Goal: Information Seeking & Learning: Check status

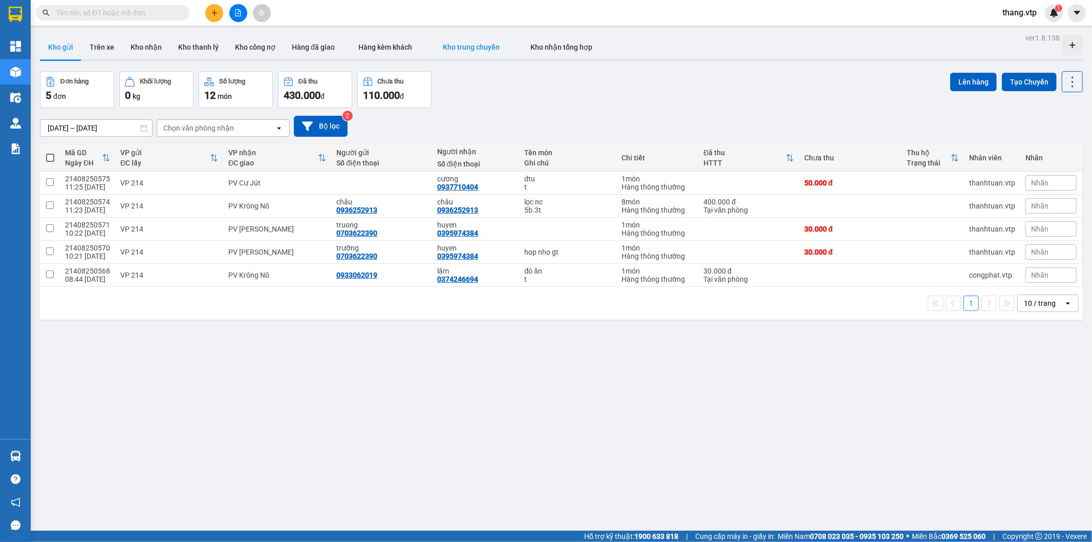
click at [488, 51] on button "Kho trung chuyển" at bounding box center [471, 47] width 88 height 25
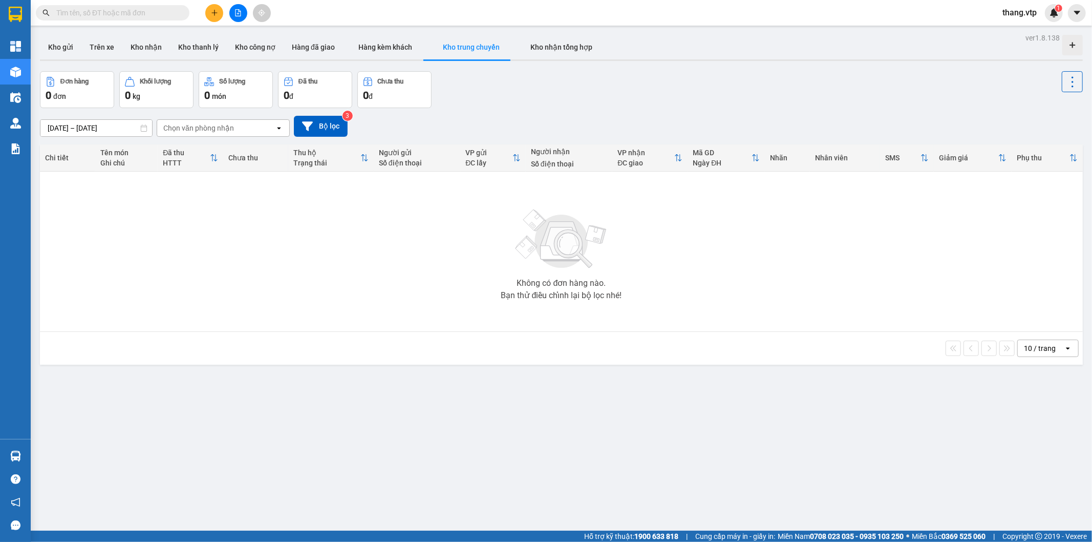
click at [216, 130] on div "Chọn văn phòng nhận" at bounding box center [198, 128] width 71 height 10
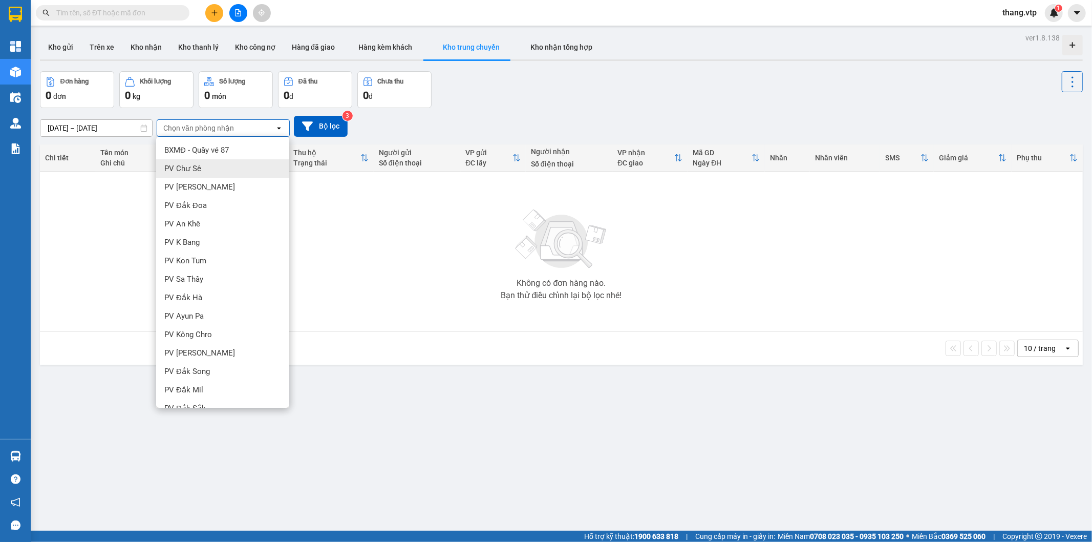
click at [441, 119] on div "[DATE] – [DATE] Press the down arrow key to interact with the calendar and sele…" at bounding box center [561, 126] width 1043 height 21
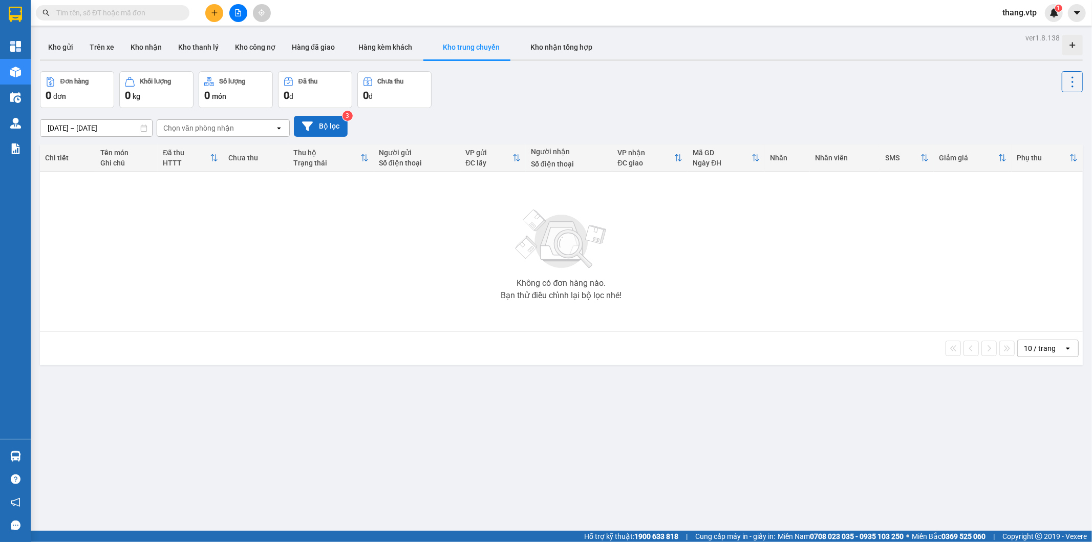
click at [330, 127] on button "Bộ lọc" at bounding box center [321, 126] width 54 height 21
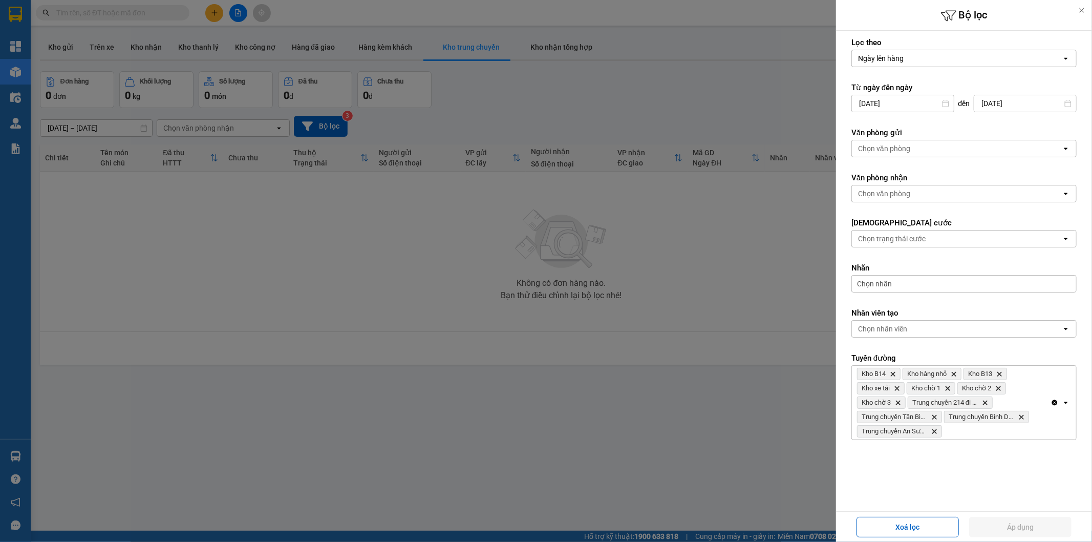
scroll to position [4, 0]
click at [671, 436] on div at bounding box center [546, 271] width 1092 height 542
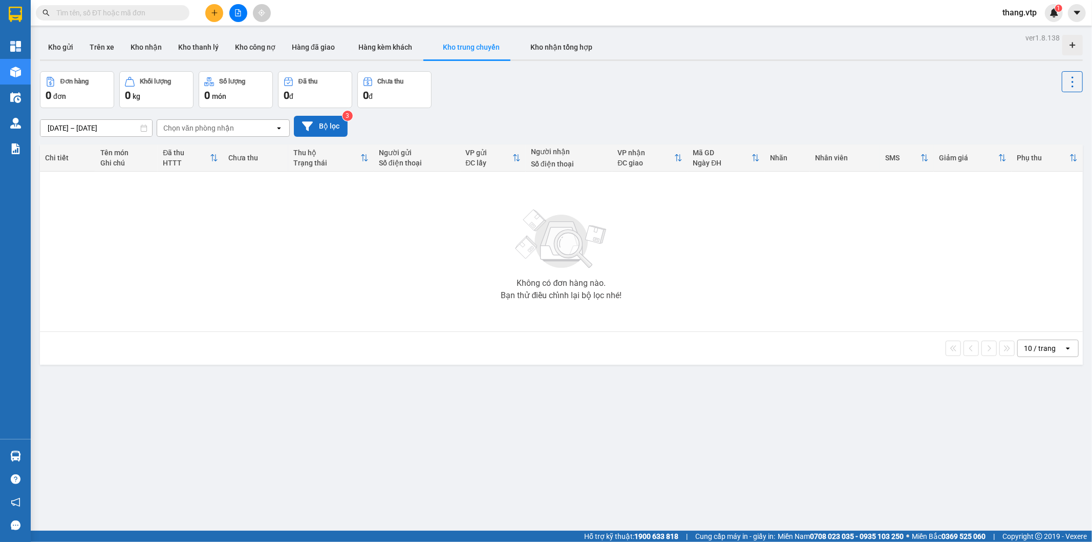
click at [315, 132] on button "Bộ lọc" at bounding box center [321, 126] width 54 height 21
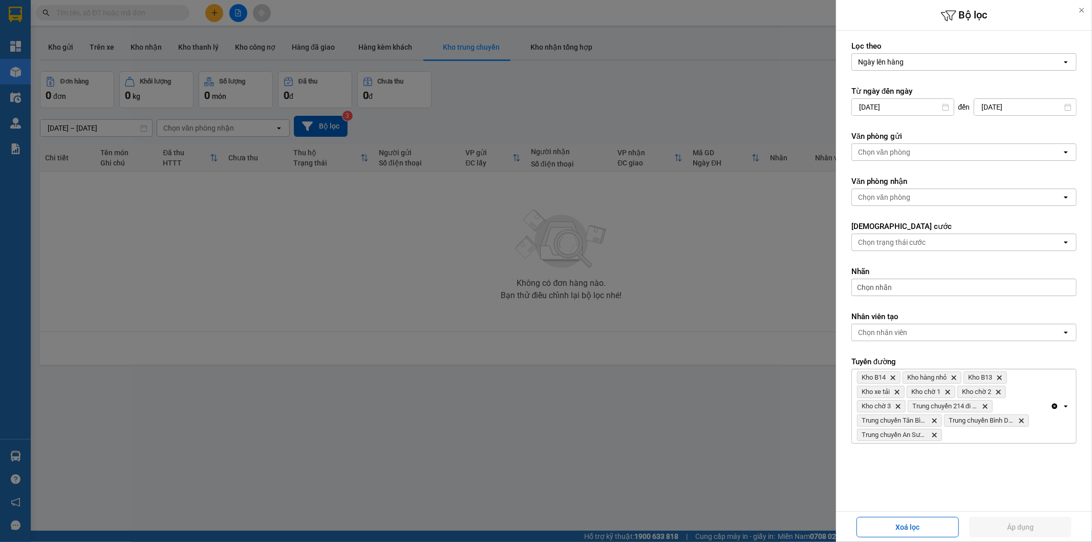
click at [618, 287] on div at bounding box center [546, 271] width 1092 height 542
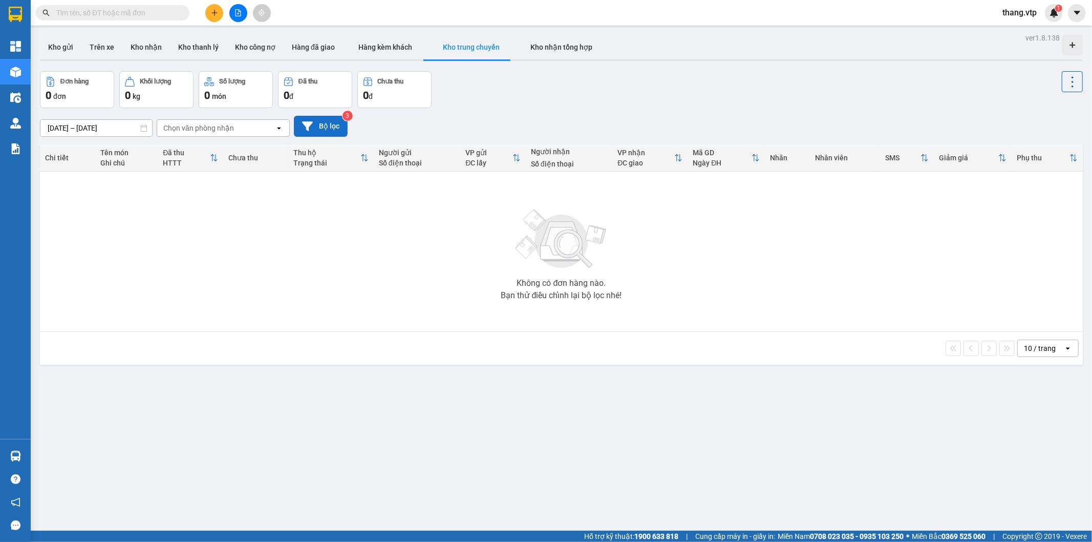
click at [329, 124] on button "Bộ lọc" at bounding box center [321, 126] width 54 height 21
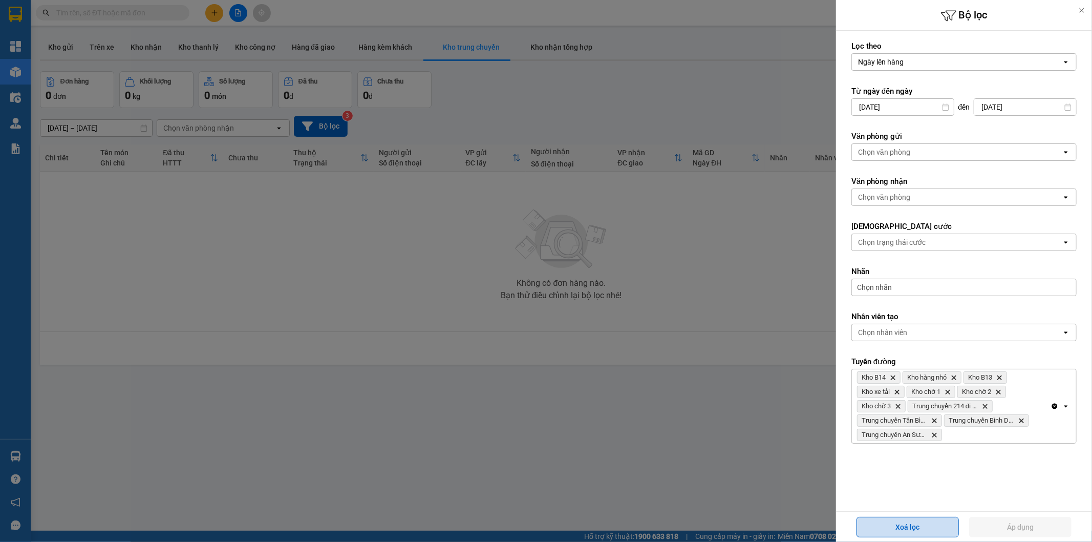
click at [924, 528] on button "Xoá lọc" at bounding box center [907, 527] width 102 height 20
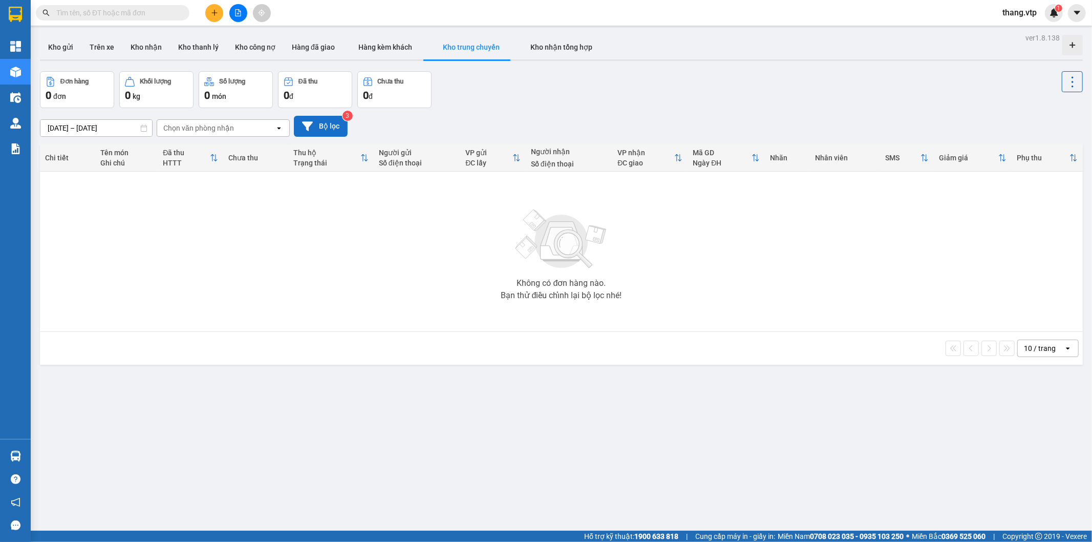
click at [324, 127] on button "Bộ lọc" at bounding box center [321, 126] width 54 height 21
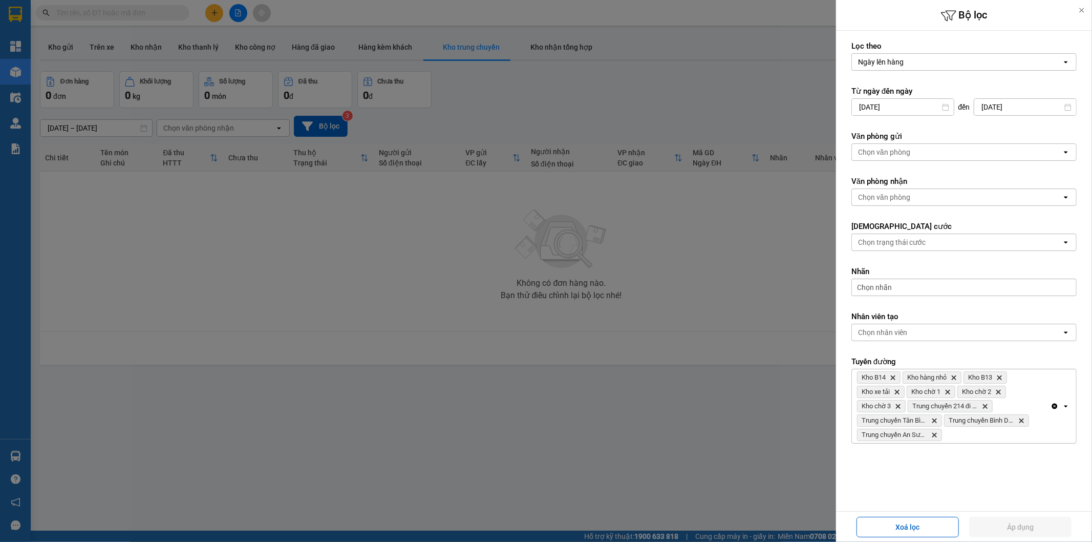
drag, startPoint x: 572, startPoint y: 290, endPoint x: 521, endPoint y: 264, distance: 57.5
click at [569, 290] on div at bounding box center [546, 271] width 1092 height 542
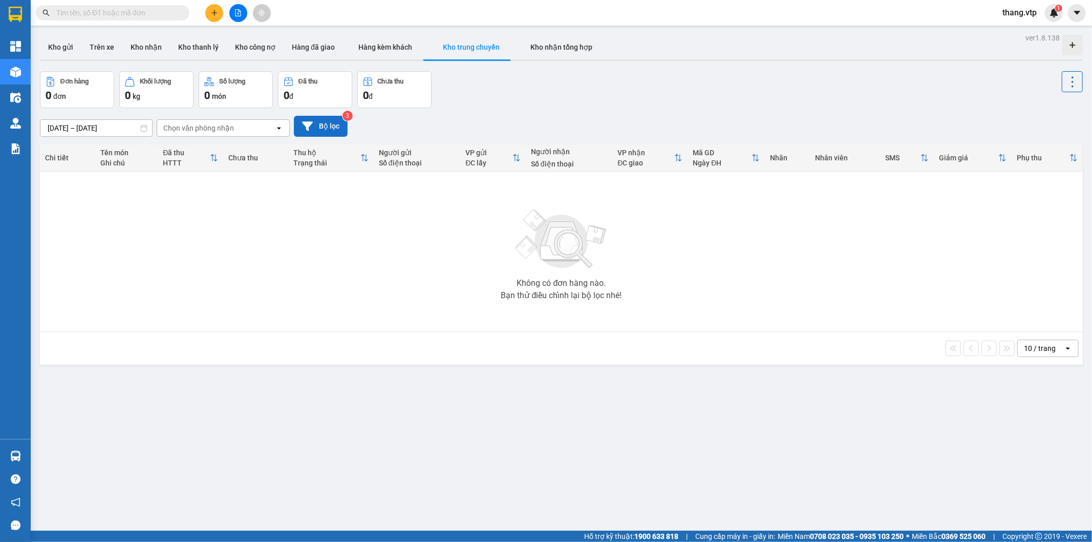
click at [321, 125] on button "Bộ lọc" at bounding box center [321, 126] width 54 height 21
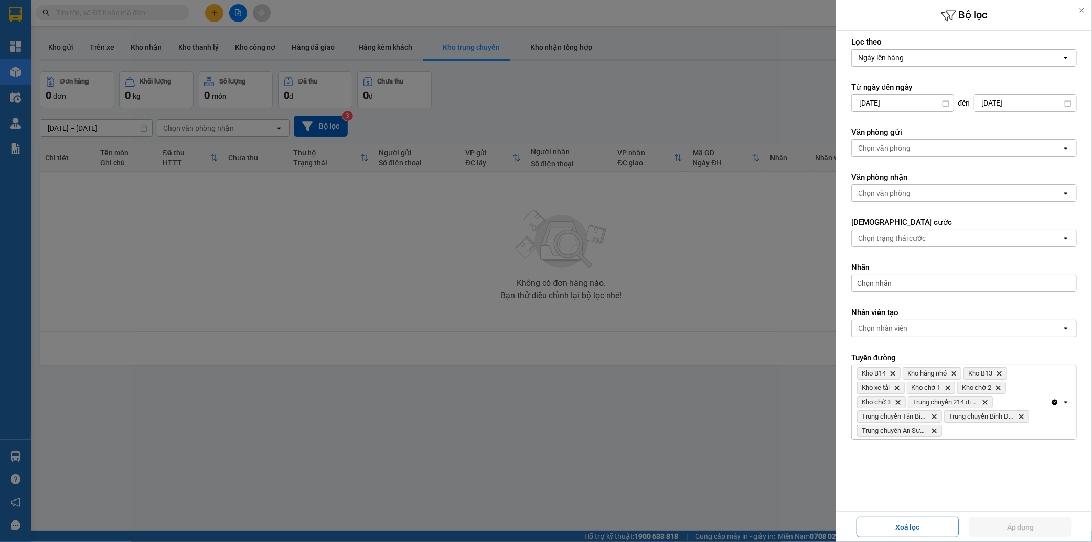
drag, startPoint x: 756, startPoint y: 241, endPoint x: 779, endPoint y: 246, distance: 23.2
click at [750, 241] on div at bounding box center [546, 271] width 1092 height 542
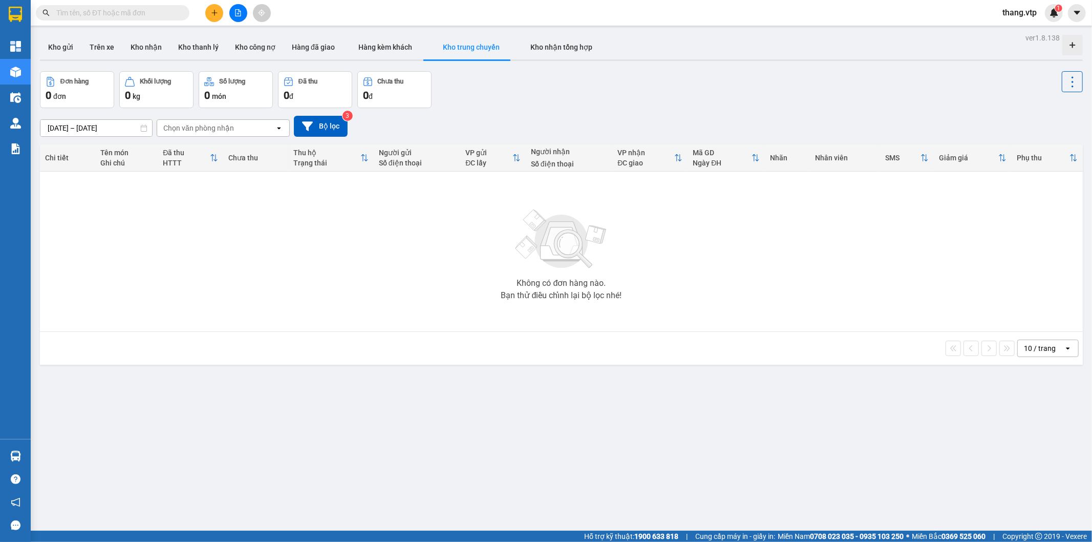
click at [471, 110] on div "[DATE] – [DATE] Press the down arrow key to interact with the calendar and sele…" at bounding box center [561, 126] width 1043 height 36
click at [331, 133] on div "[DATE] – [DATE] Press the down arrow key to interact with the calendar and sele…" at bounding box center [561, 126] width 1043 height 36
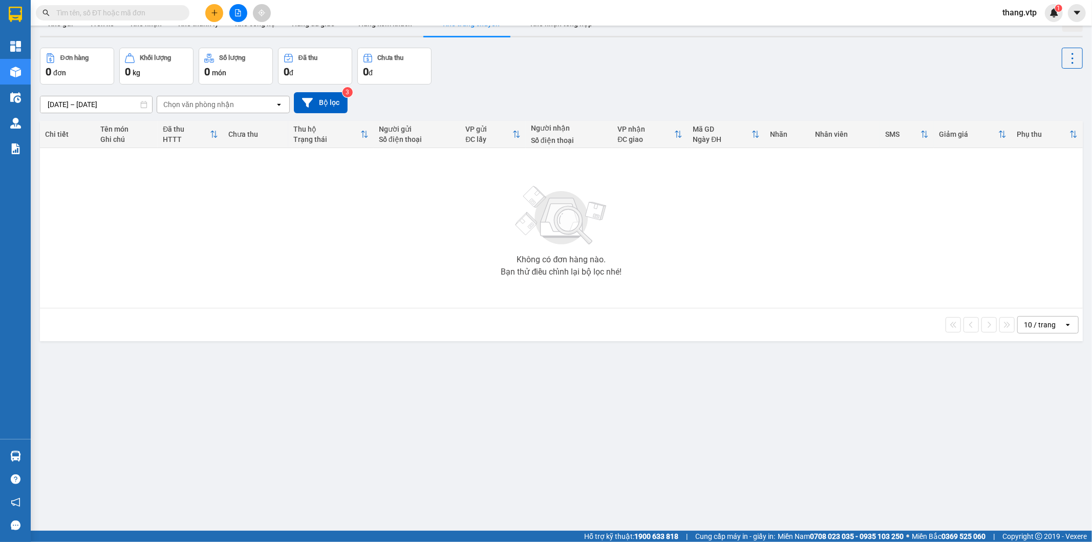
scroll to position [47, 0]
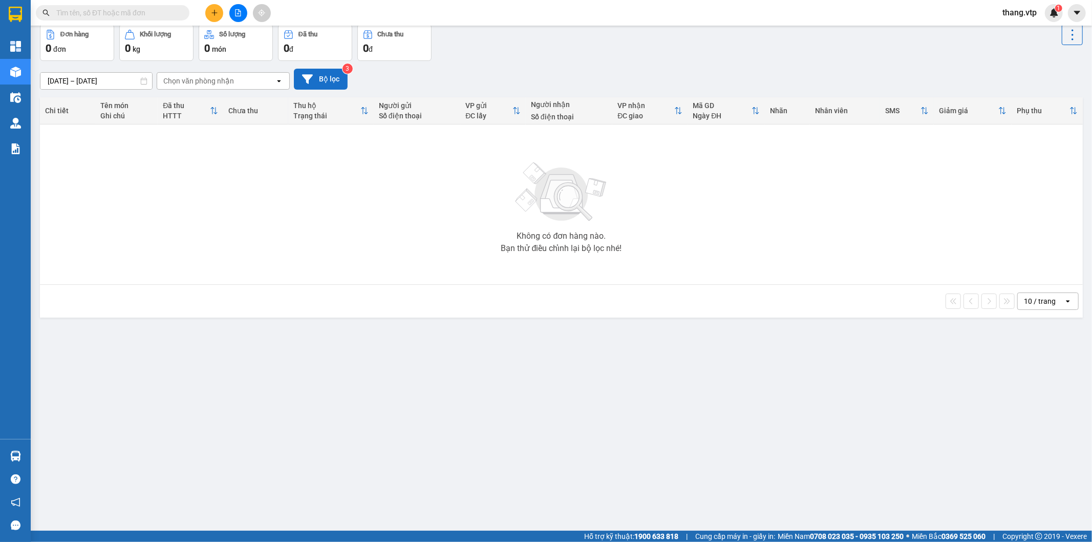
click at [338, 83] on button "Bộ lọc" at bounding box center [321, 79] width 54 height 21
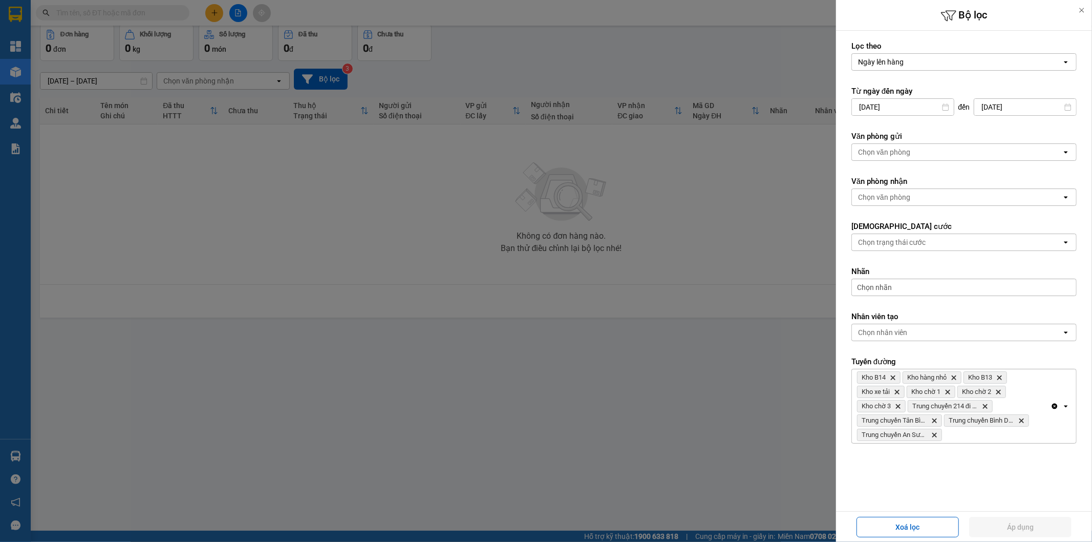
click at [693, 202] on div at bounding box center [546, 271] width 1092 height 542
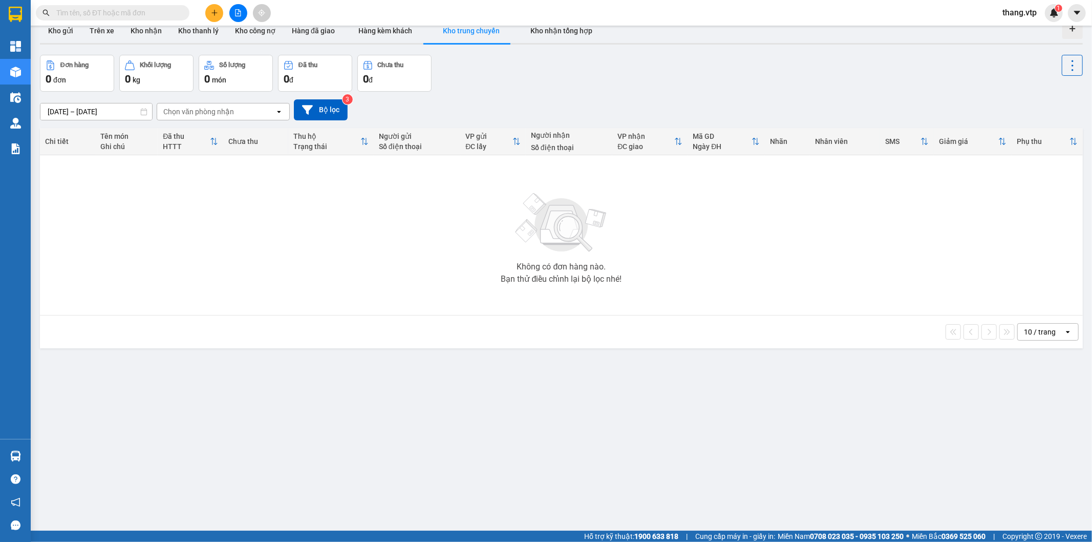
scroll to position [0, 0]
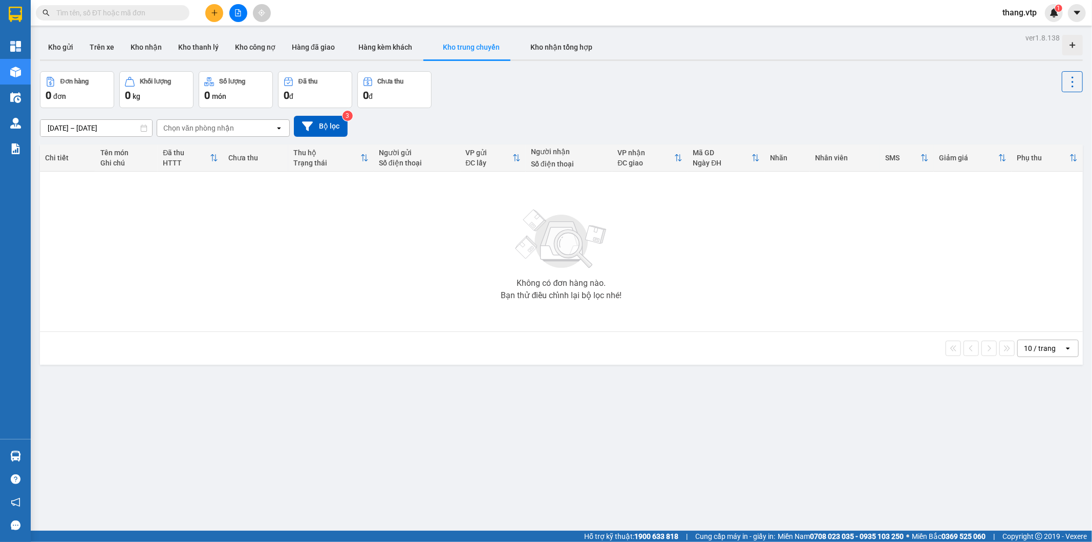
click at [637, 233] on div "Không có đơn hàng nào. Bạn thử điều chỉnh lại bộ lọc nhé!" at bounding box center [561, 252] width 1033 height 154
click at [562, 105] on div "Đơn hàng 0 đơn Khối lượng 0 kg Số lượng 0 món Đã thu 0 đ Chưa thu 0 đ" at bounding box center [561, 89] width 1043 height 37
click at [113, 16] on input "text" at bounding box center [116, 12] width 121 height 11
click at [113, 15] on input "text" at bounding box center [116, 12] width 121 height 11
click at [158, 11] on input "text" at bounding box center [116, 12] width 121 height 11
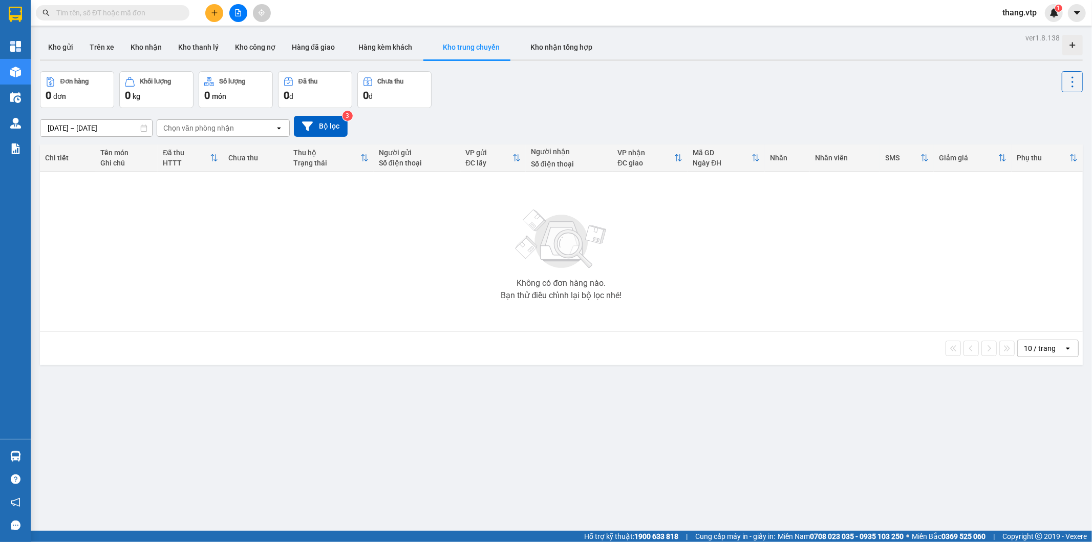
click at [233, 13] on button at bounding box center [238, 13] width 18 height 18
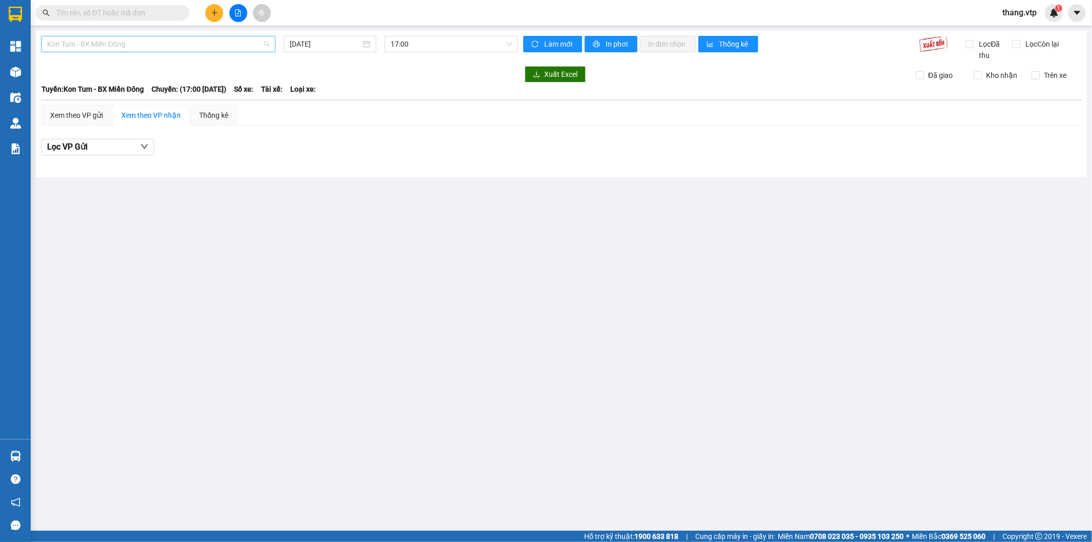
click at [93, 46] on span "Kon Tum - BX Miền Đông" at bounding box center [158, 43] width 222 height 15
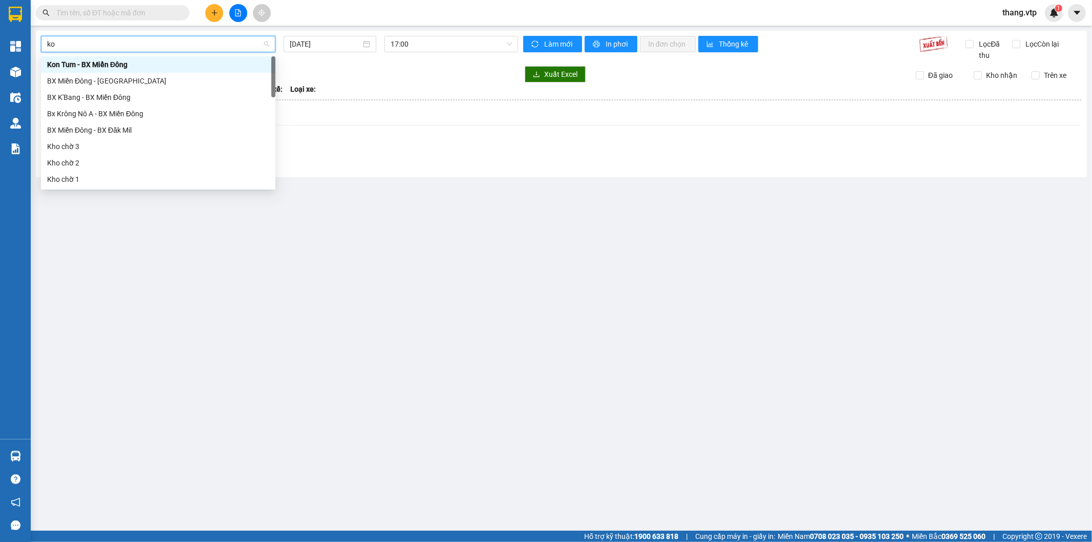
type input "k"
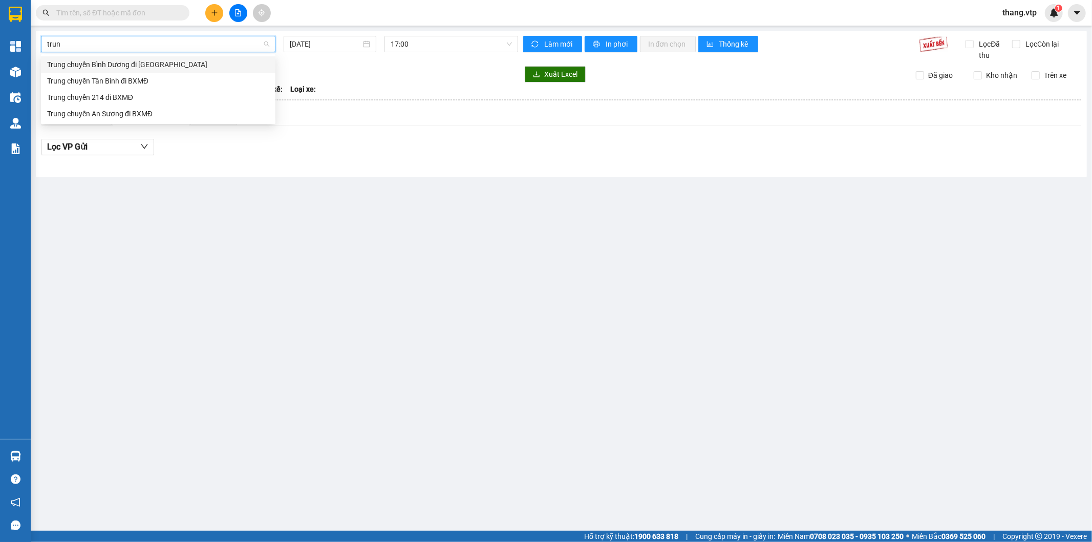
type input "trung"
click at [147, 76] on div "Trung chuyển Tân Bình đi BXMĐ" at bounding box center [158, 80] width 222 height 11
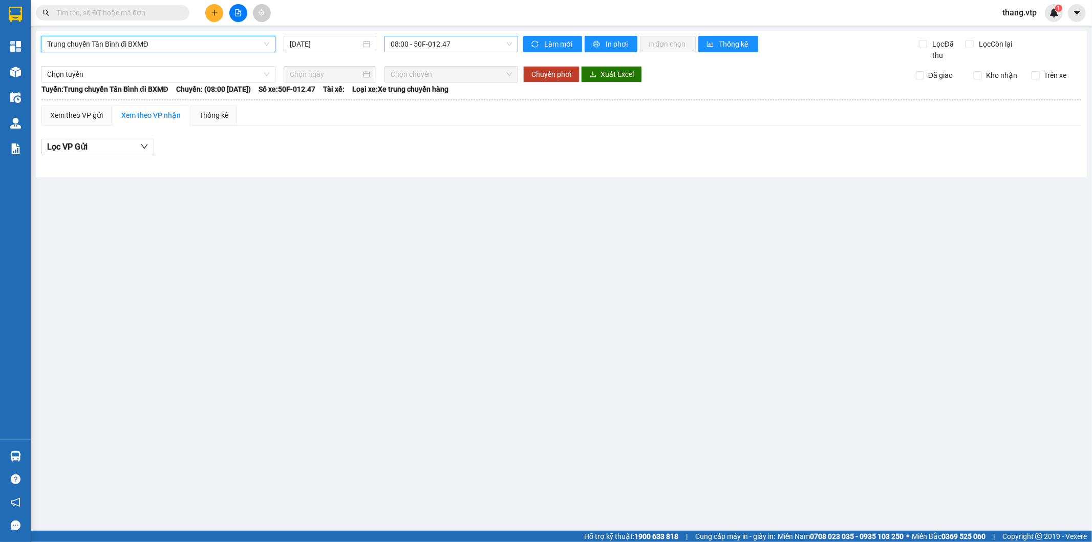
click at [447, 50] on span "08:00 - 50F-012.47" at bounding box center [451, 43] width 121 height 15
click at [427, 93] on div "14:00 - 50F-012.47" at bounding box center [430, 97] width 92 height 16
click at [429, 48] on span "14:00 - 50F-012.47" at bounding box center [451, 43] width 121 height 15
click at [418, 115] on div "16:00 - 50F-012.47" at bounding box center [431, 113] width 80 height 11
click at [397, 40] on span "16:00 - 50F-012.47" at bounding box center [451, 43] width 121 height 15
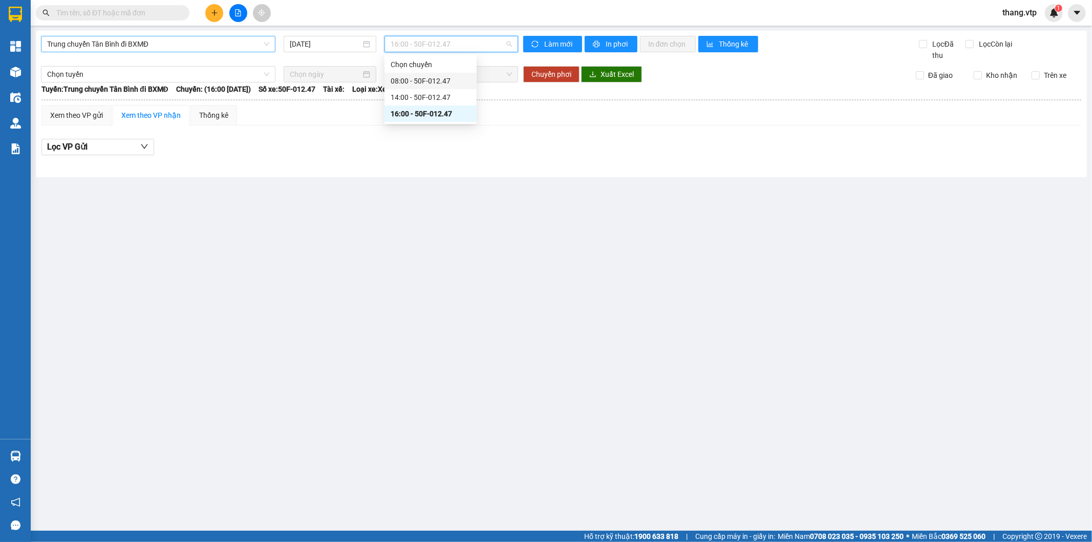
drag, startPoint x: 418, startPoint y: 78, endPoint x: 428, endPoint y: 80, distance: 9.9
click at [419, 79] on div "08:00 - 50F-012.47" at bounding box center [431, 80] width 80 height 11
drag, startPoint x: 619, startPoint y: 124, endPoint x: 556, endPoint y: 124, distance: 63.0
click at [613, 124] on div "Xem theo VP gửi Xem theo VP nhận Thống kê" at bounding box center [561, 115] width 1040 height 20
click at [325, 42] on input "[DATE]" at bounding box center [325, 43] width 71 height 11
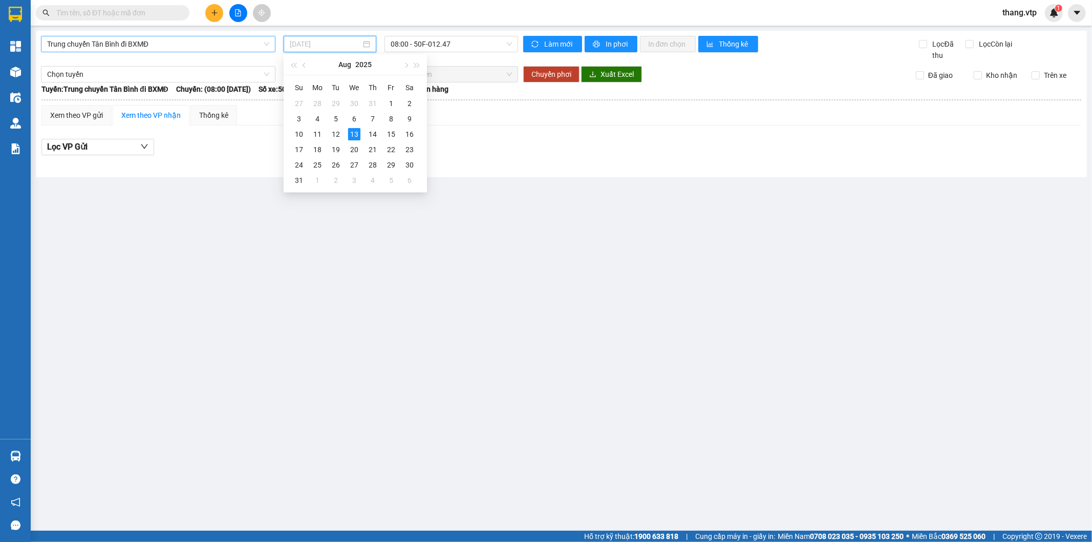
drag, startPoint x: 333, startPoint y: 130, endPoint x: 468, endPoint y: 287, distance: 206.9
click at [334, 130] on div "12" at bounding box center [336, 134] width 12 height 12
type input "[DATE]"
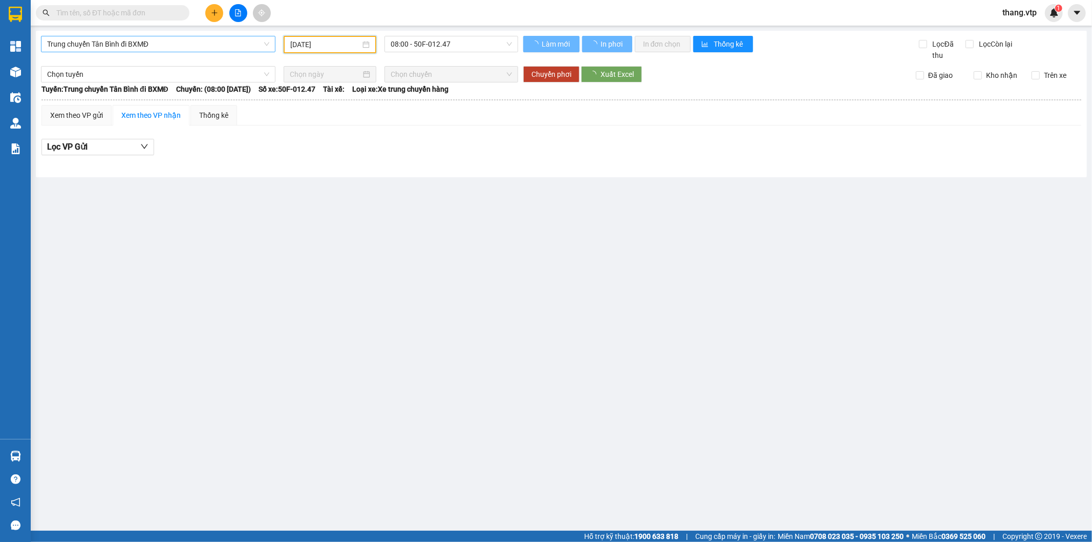
click at [469, 290] on main "Trung chuyển Tân Bình đi BXMĐ [DATE] 08:00 - 50F-012.47 Làm mới In phơi In đơn …" at bounding box center [546, 265] width 1092 height 530
click at [421, 46] on span "08:00 - 50F-012.47" at bounding box center [451, 43] width 121 height 15
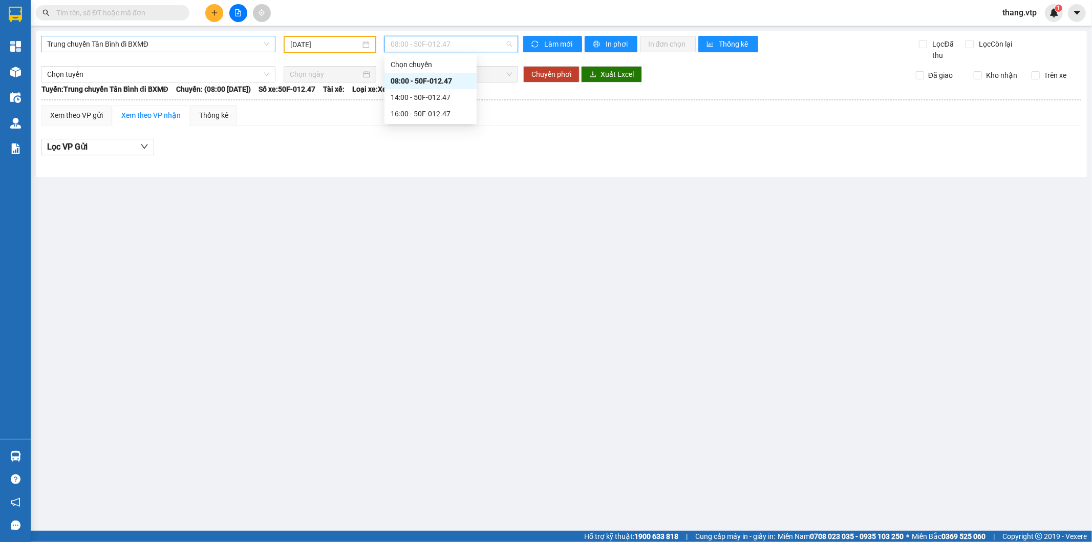
click at [425, 92] on div "14:00 - 50F-012.47" at bounding box center [431, 97] width 80 height 11
click at [481, 248] on main "Trung chuyển Tân Bình đi BXMĐ [DATE] 14:00 14:00 - 50F-012.47 Làm mới In phơi I…" at bounding box center [546, 265] width 1092 height 530
drag, startPoint x: 415, startPoint y: 36, endPoint x: 420, endPoint y: 47, distance: 12.2
click at [416, 40] on div "14:00 - 50F-012.47" at bounding box center [450, 44] width 133 height 16
click at [420, 47] on span "14:00 - 50F-012.47" at bounding box center [451, 43] width 121 height 15
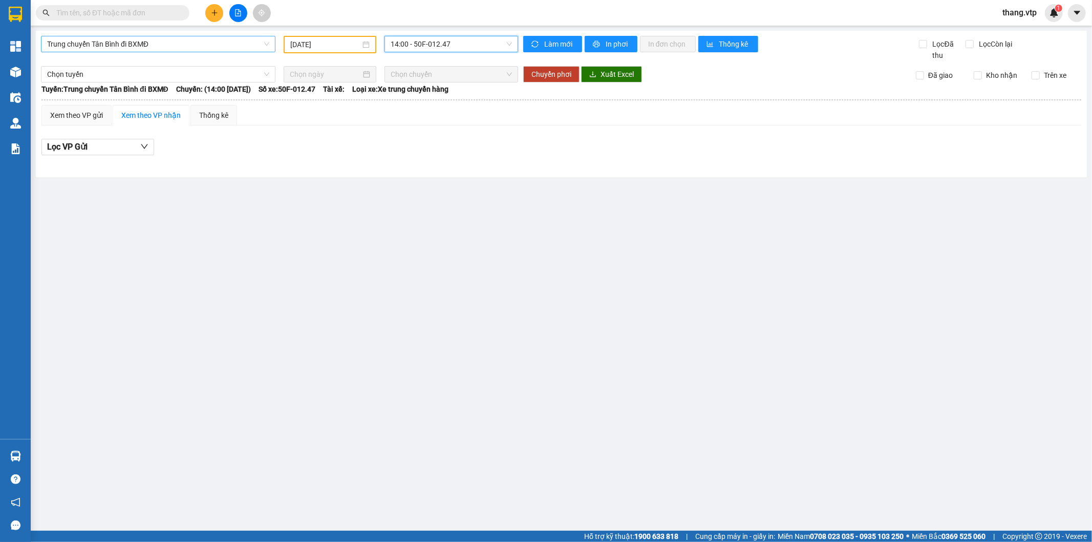
click at [412, 47] on span "14:00 - 50F-012.47" at bounding box center [451, 43] width 121 height 15
click at [412, 111] on div "16:00 - 50F-012.47" at bounding box center [431, 113] width 80 height 11
click at [500, 282] on main "Trung chuyển Tân Bình đi BXMĐ [DATE] 16:00 - 50F-012.47 Làm mới In phơi In đơn …" at bounding box center [546, 265] width 1092 height 530
click at [433, 41] on span "16:00 - 50F-012.47" at bounding box center [451, 43] width 121 height 15
click at [315, 252] on main "Trung chuyển Tân Bình đi BXMĐ [DATE] 16:00 - 50F-012.47 Làm mới In phơi In đơn …" at bounding box center [546, 265] width 1092 height 530
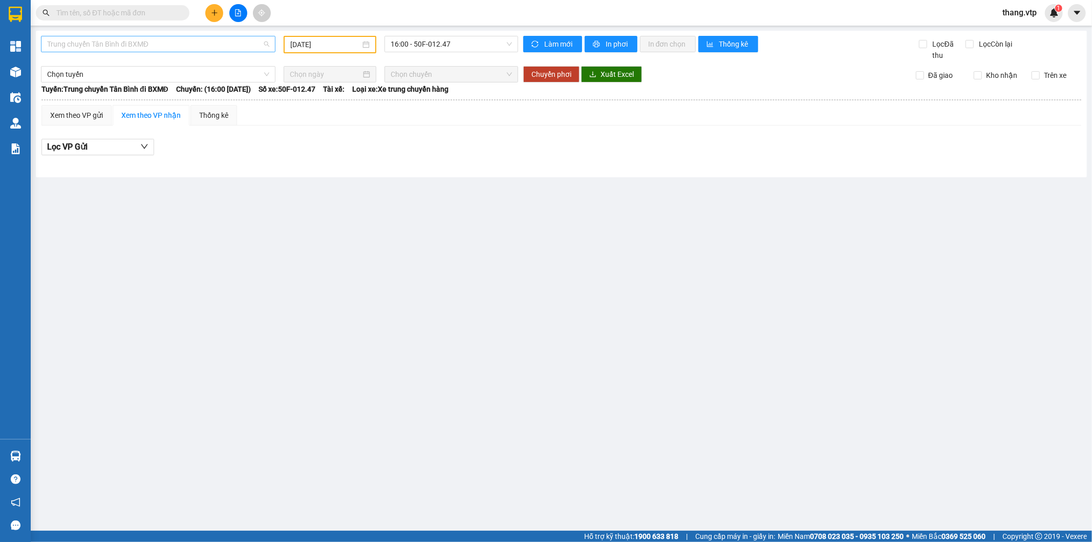
click at [114, 45] on span "Trung chuyển Tân Bình đi BXMĐ" at bounding box center [158, 43] width 222 height 15
type input "b"
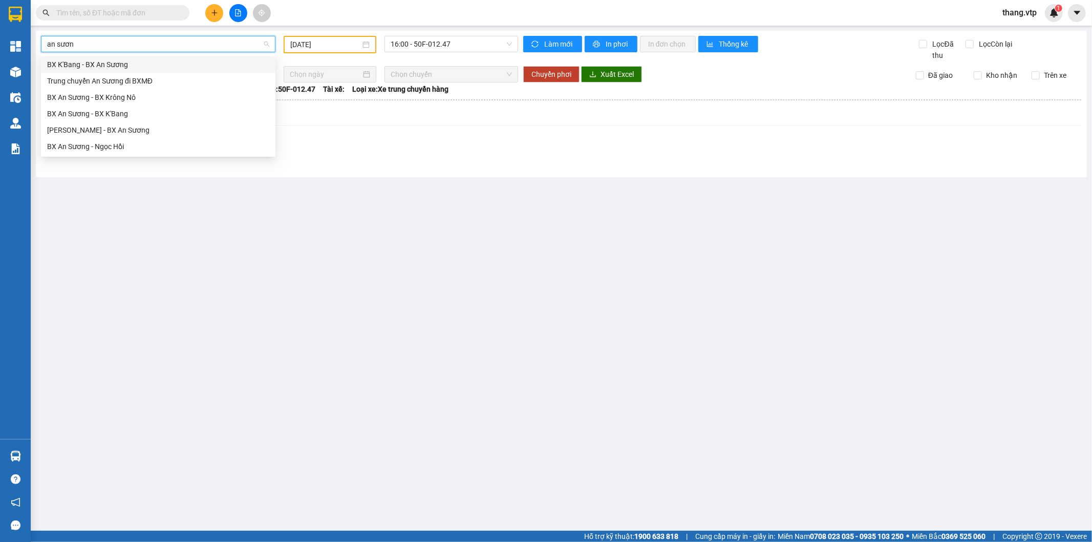
type input "an sương"
click at [141, 81] on div "Trung chuyển An Sương đi BXMĐ" at bounding box center [158, 80] width 222 height 11
type input "[DATE]"
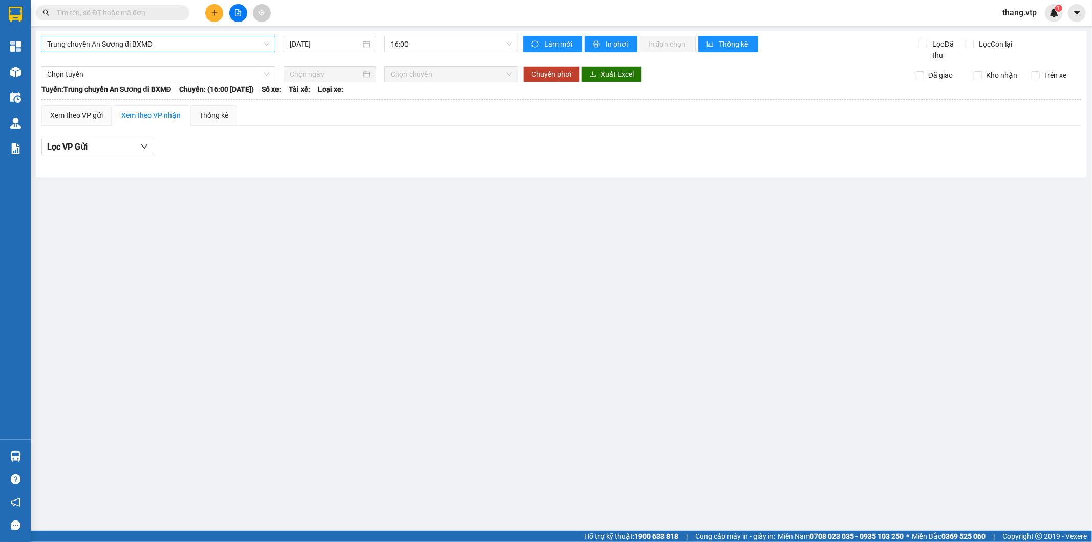
click at [332, 215] on main "Trung chuyển An Sương đi BXMĐ [DATE] 16:00 Làm mới In phơi In đơn chọn Thống kê…" at bounding box center [546, 265] width 1092 height 530
click at [437, 45] on span "16:00" at bounding box center [451, 43] width 121 height 15
click at [338, 47] on input "[DATE]" at bounding box center [325, 43] width 71 height 11
drag, startPoint x: 538, startPoint y: 217, endPoint x: 394, endPoint y: 167, distance: 151.7
click at [536, 217] on main "Trung chuyển An Sương đi BXMĐ [DATE] 16:00 Làm mới In phơi In đơn chọn Thống kê…" at bounding box center [546, 265] width 1092 height 530
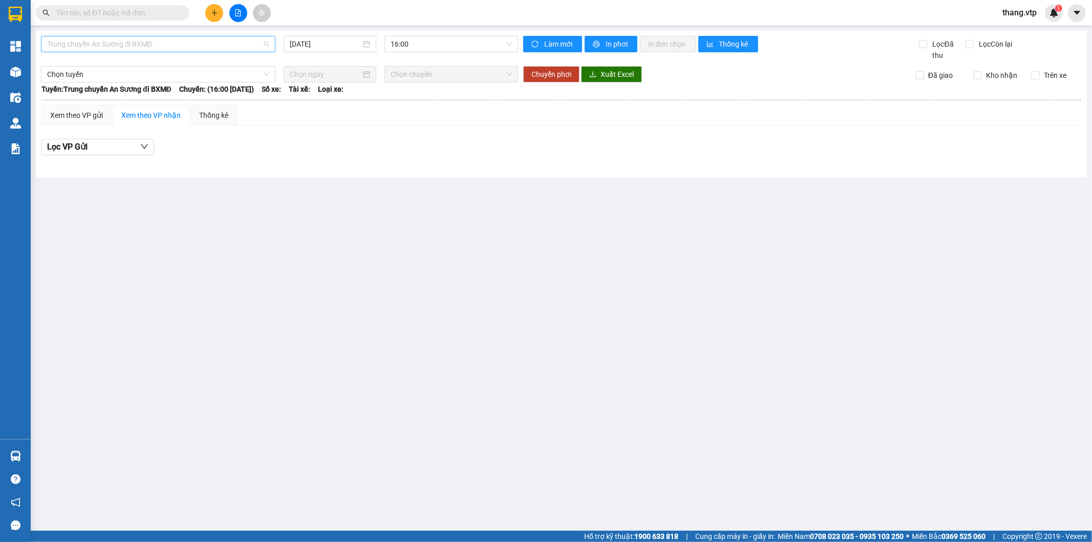
click at [134, 42] on span "Trung chuyển An Sương đi BXMĐ" at bounding box center [158, 43] width 222 height 15
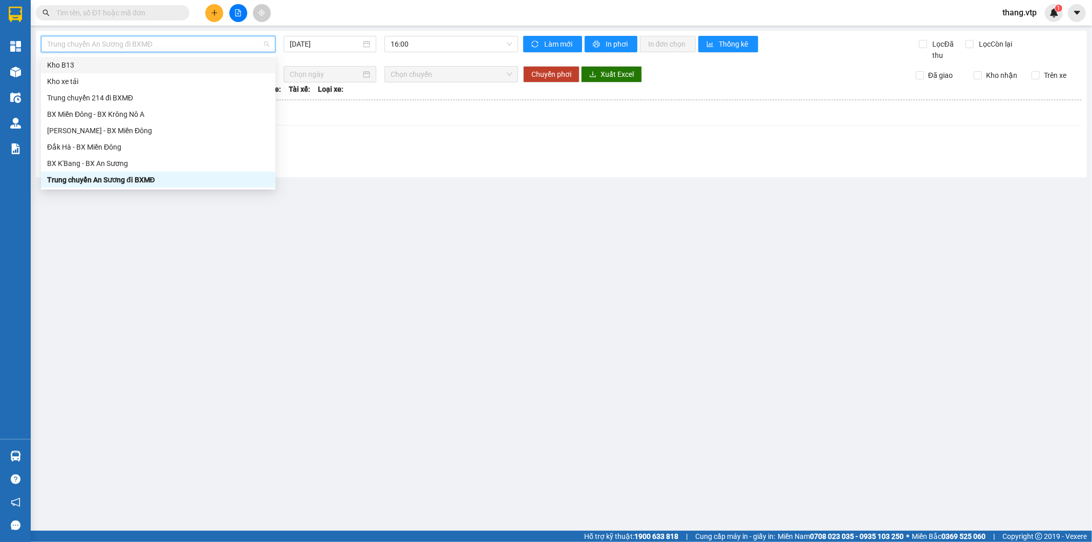
click at [132, 45] on span "Trung chuyển An Sương đi BXMĐ" at bounding box center [158, 43] width 222 height 15
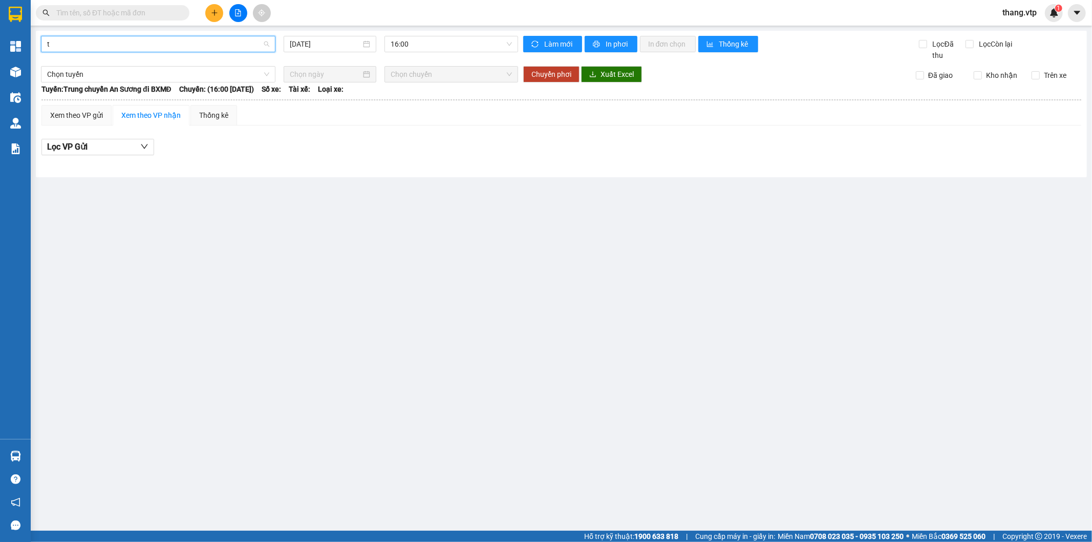
type input "tr"
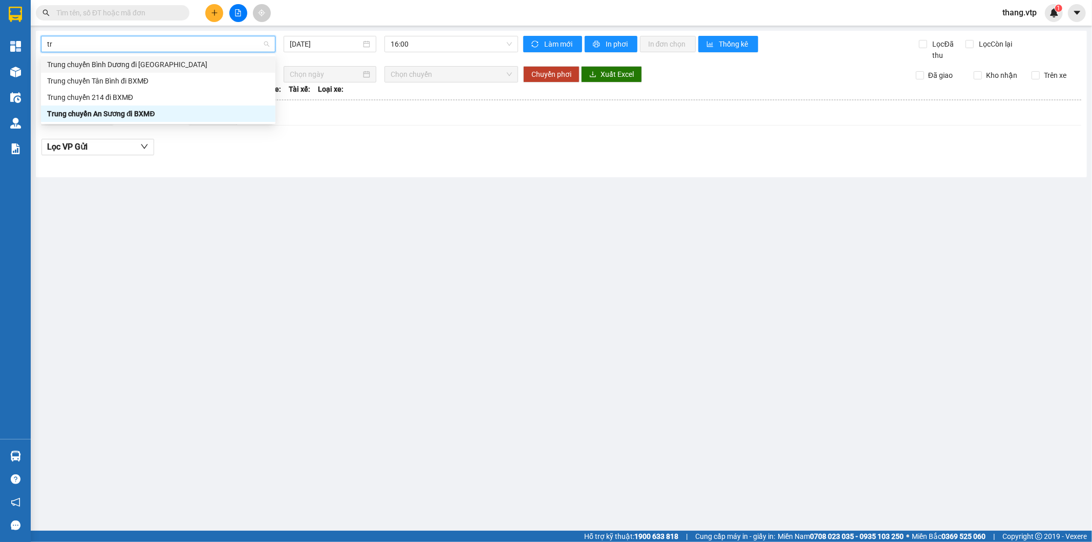
click at [125, 67] on div "Trung chuyển Bình Dương đi [GEOGRAPHIC_DATA]" at bounding box center [158, 64] width 222 height 11
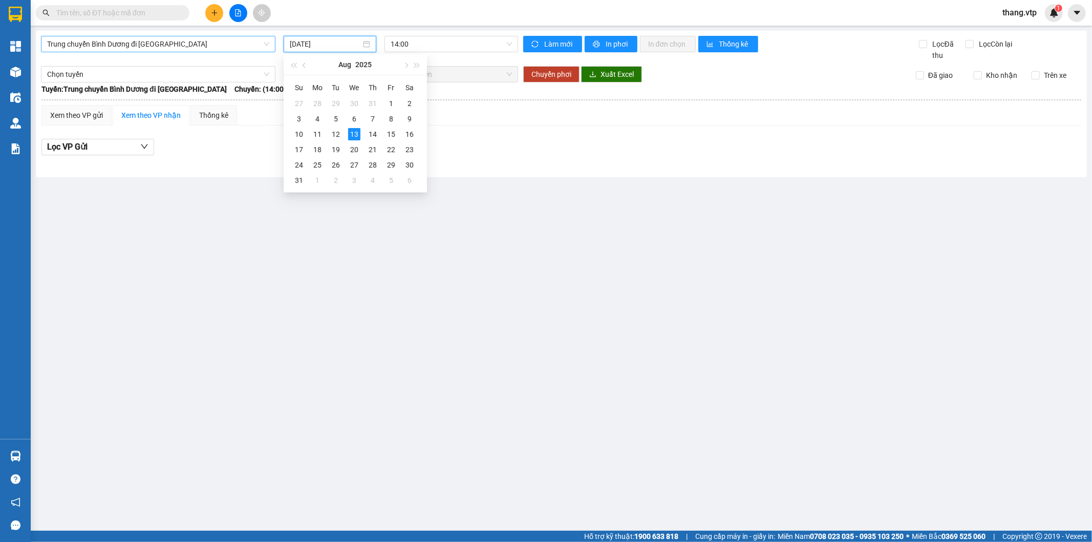
click at [324, 39] on input "[DATE]" at bounding box center [325, 43] width 71 height 11
click at [315, 134] on div "11" at bounding box center [317, 134] width 12 height 12
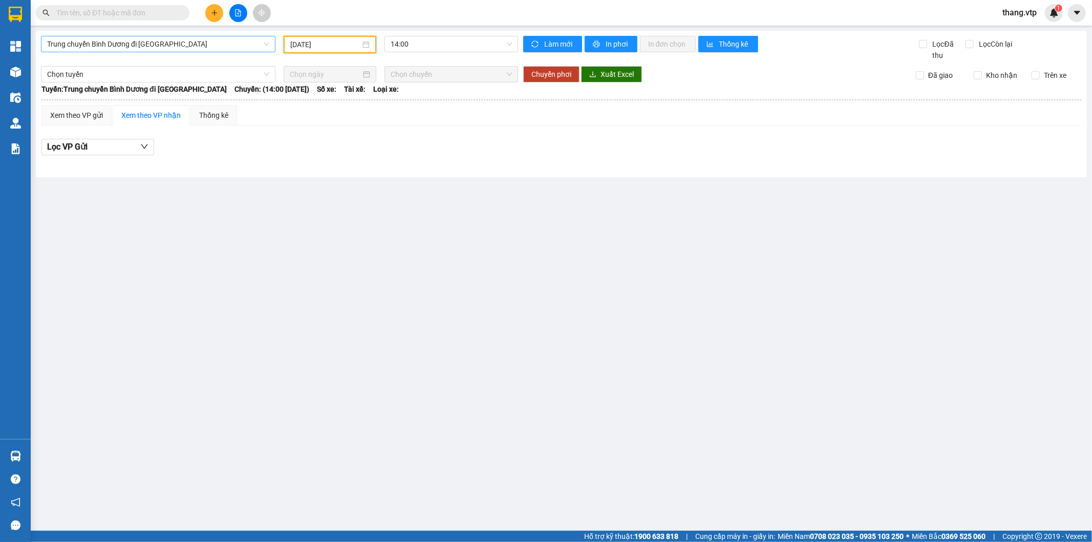
drag, startPoint x: 395, startPoint y: 318, endPoint x: 224, endPoint y: 40, distance: 326.8
click at [393, 306] on main "Trung chuyển Bình Dương đi BXMĐ [DATE] 14:00 Làm mới In phơi In đơn chọn Thống …" at bounding box center [546, 265] width 1092 height 530
click at [355, 45] on input "[DATE]" at bounding box center [325, 44] width 70 height 11
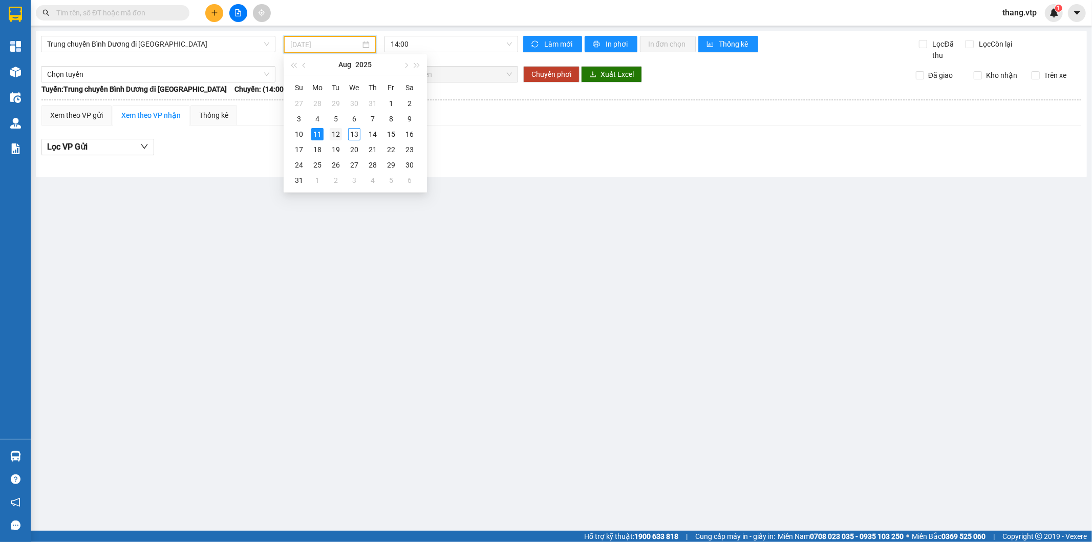
click at [332, 138] on div "12" at bounding box center [336, 134] width 12 height 12
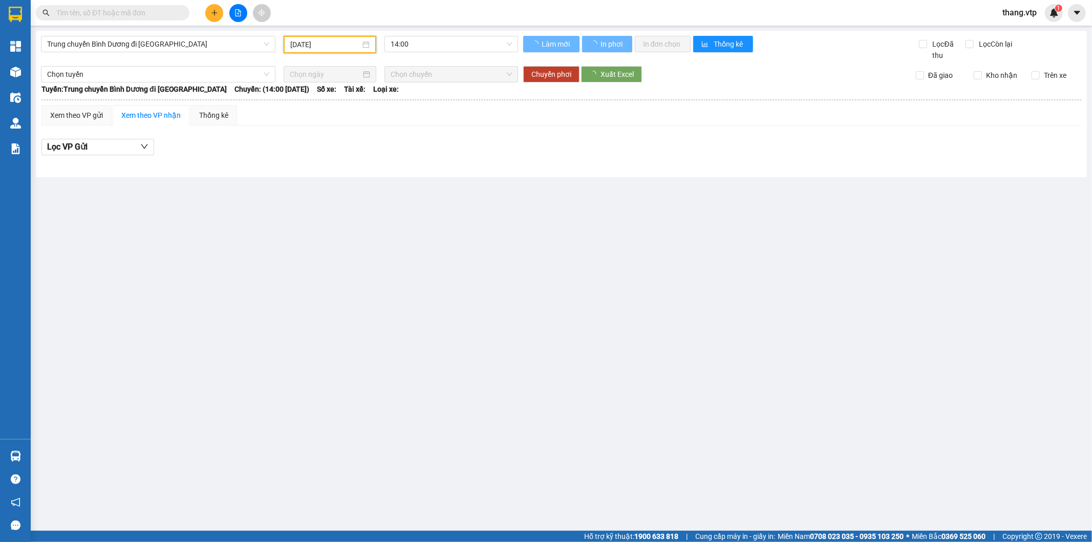
click at [403, 313] on main "Trung chuyển Bình Dương đi BXMĐ [DATE] 14:00 Làm mới In phơi In đơn chọn Thống …" at bounding box center [546, 265] width 1092 height 530
click at [454, 38] on span "14:00" at bounding box center [451, 43] width 121 height 15
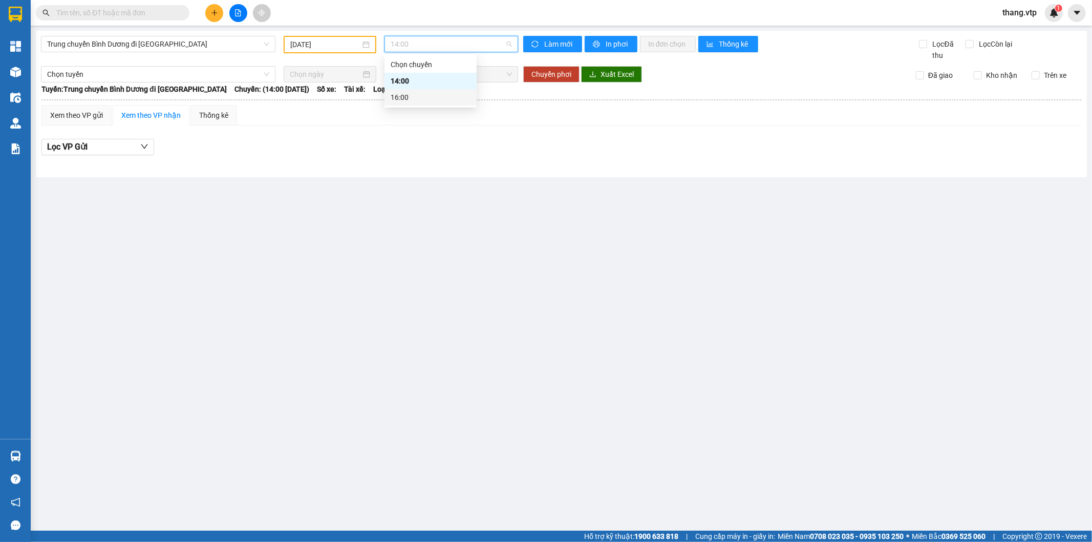
click at [399, 99] on div "16:00" at bounding box center [431, 97] width 80 height 11
drag, startPoint x: 482, startPoint y: 299, endPoint x: 279, endPoint y: 26, distance: 340.3
click at [479, 295] on main "Trung chuyển Bình Dương đi BXMĐ [DATE] 16:00 16:00 Làm mới In phơi In đơn chọn …" at bounding box center [546, 265] width 1092 height 530
click at [312, 51] on div "[DATE]" at bounding box center [330, 44] width 93 height 17
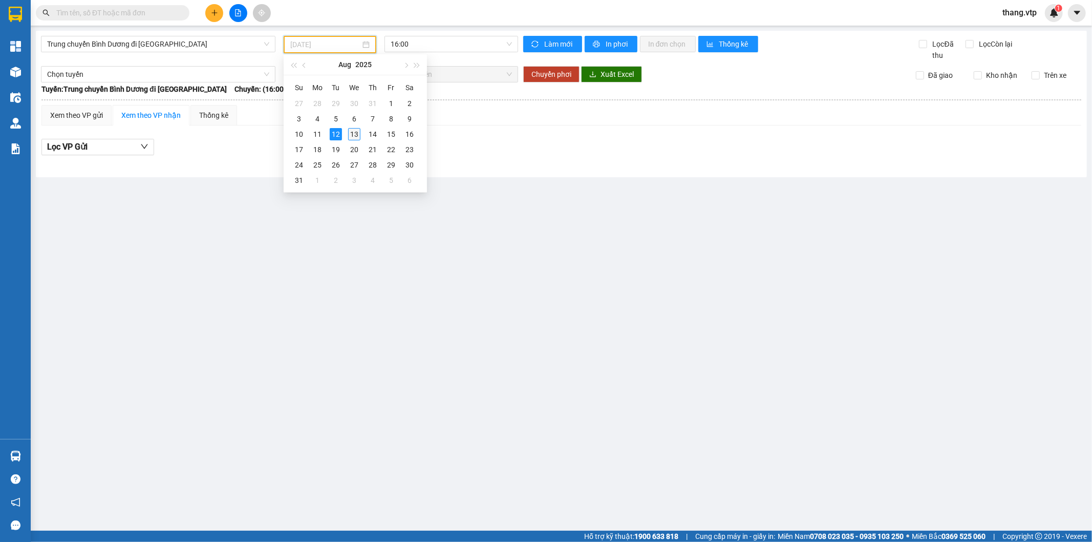
drag, startPoint x: 353, startPoint y: 134, endPoint x: 375, endPoint y: 169, distance: 41.2
click at [353, 135] on div "13" at bounding box center [354, 134] width 12 height 12
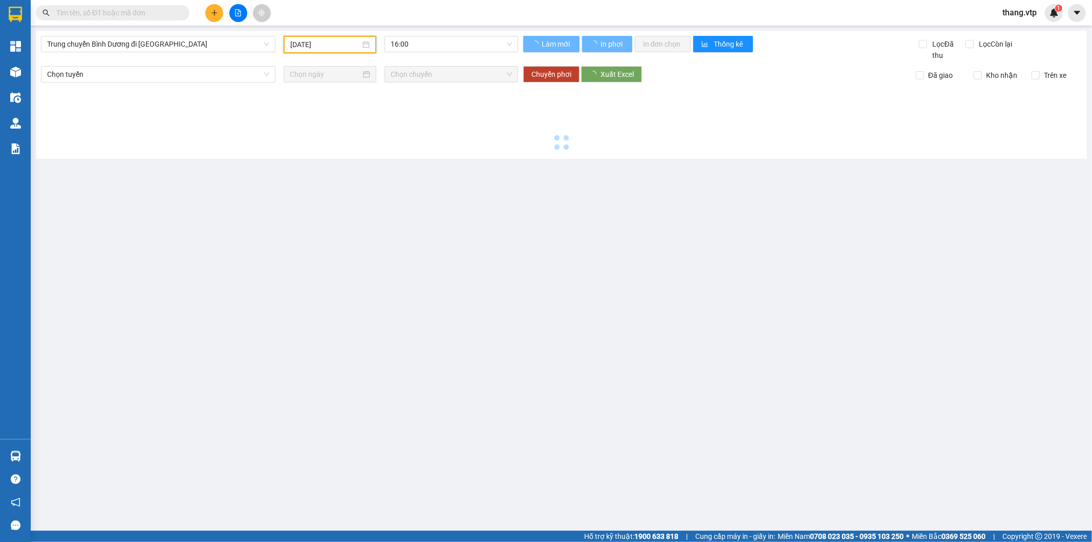
type input "[DATE]"
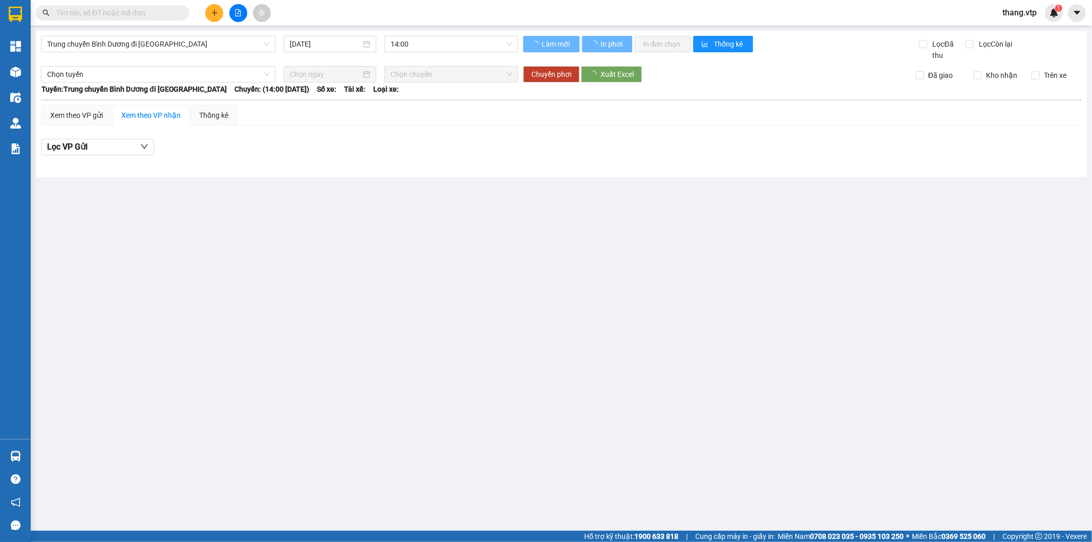
click at [438, 263] on main "Trung chuyển Bình Dương đi BXMĐ [DATE] 14:00 Làm mới In phơi In đơn chọn Thống …" at bounding box center [546, 265] width 1092 height 530
click at [433, 48] on span "14:00" at bounding box center [451, 43] width 121 height 15
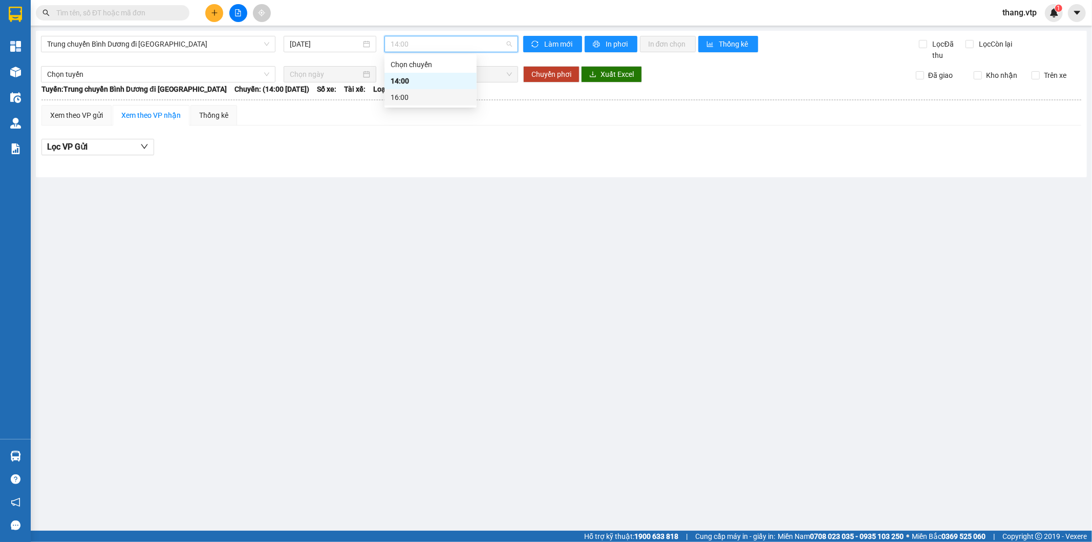
click at [412, 92] on div "16:00" at bounding box center [431, 97] width 80 height 11
drag, startPoint x: 337, startPoint y: 205, endPoint x: 340, endPoint y: 99, distance: 105.5
click at [337, 203] on main "Trung chuyển Bình Dương đi BXMĐ [DATE] 16:00 16:00 Làm mới In phơi In đơn chọn …" at bounding box center [546, 265] width 1092 height 530
click at [350, 44] on input "[DATE]" at bounding box center [325, 43] width 71 height 11
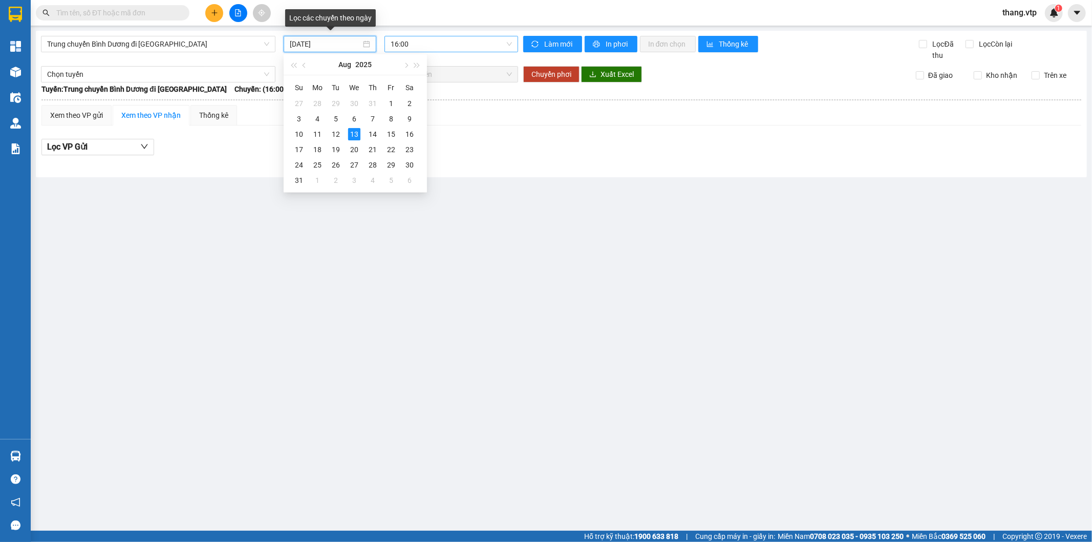
click at [423, 44] on span "16:00" at bounding box center [451, 43] width 121 height 15
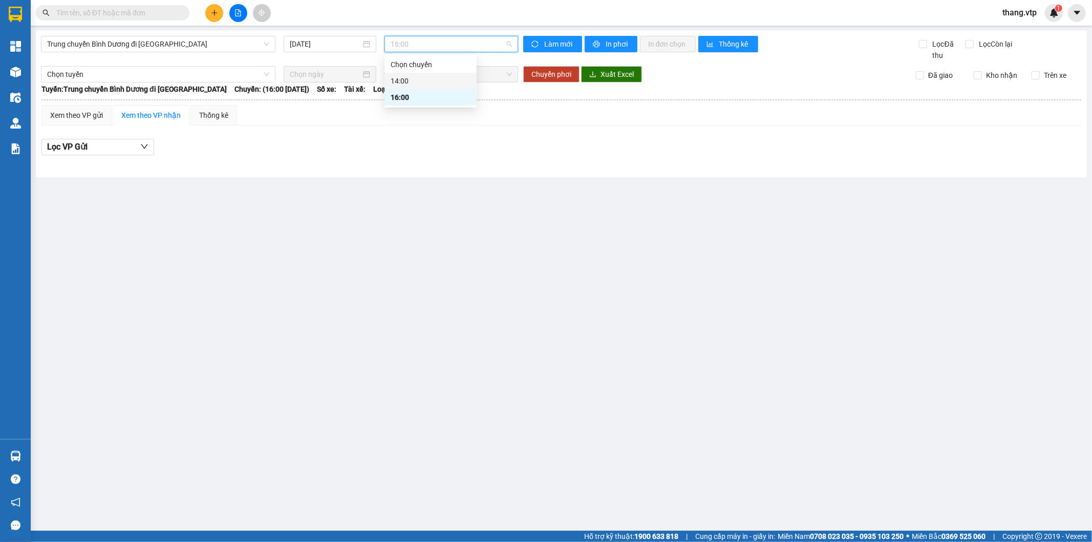
drag, startPoint x: 405, startPoint y: 76, endPoint x: 464, endPoint y: 244, distance: 177.8
click at [409, 79] on div "14:00" at bounding box center [431, 80] width 80 height 11
click at [450, 295] on main "Trung chuyển Bình Dương đi BXMĐ [DATE] 14:00 Làm mới In phơi In đơn chọn Thống …" at bounding box center [546, 265] width 1092 height 530
click at [148, 42] on span "Trung chuyển Bình Dương đi [GEOGRAPHIC_DATA]" at bounding box center [158, 43] width 222 height 15
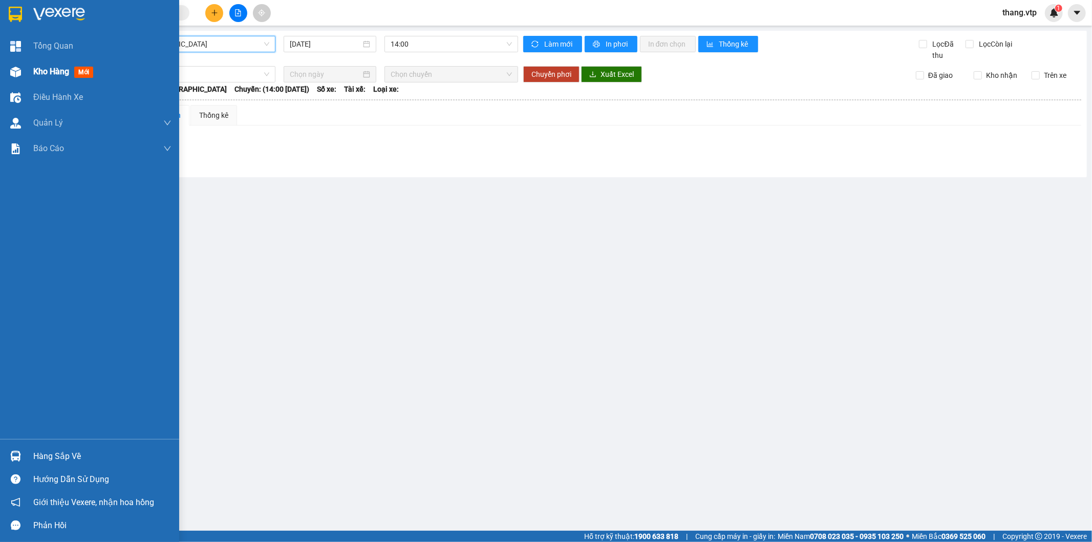
click at [31, 69] on div "Kho hàng mới" at bounding box center [89, 72] width 179 height 26
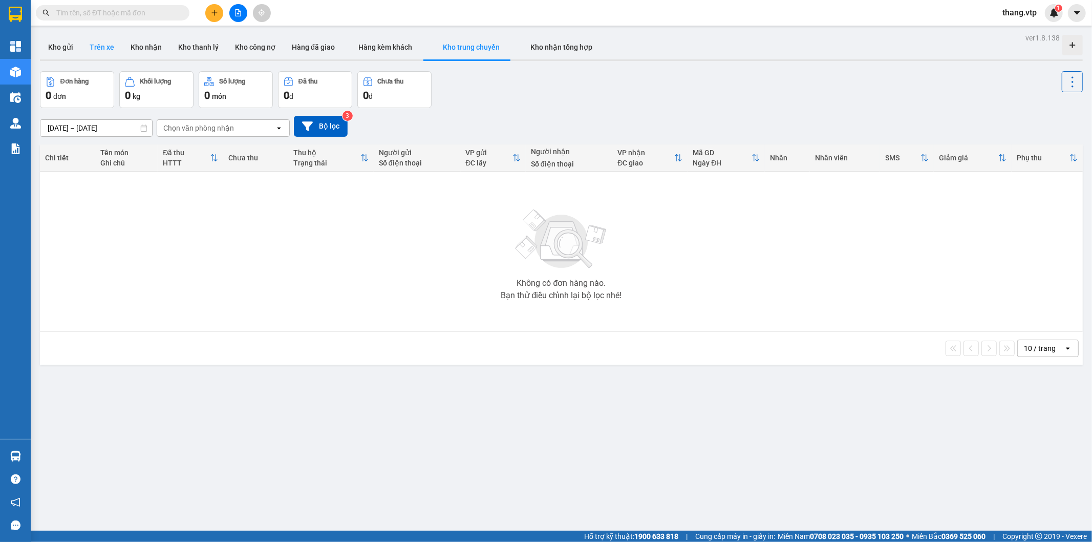
click at [113, 48] on button "Trên xe" at bounding box center [101, 47] width 41 height 25
type input "[DATE] – [DATE]"
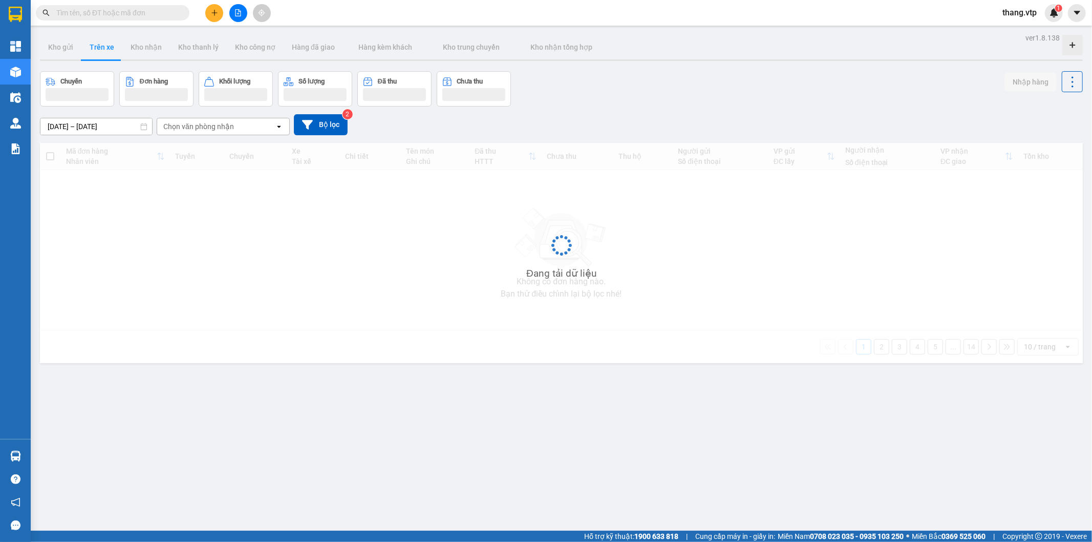
click at [111, 48] on button "Trên xe" at bounding box center [101, 47] width 41 height 25
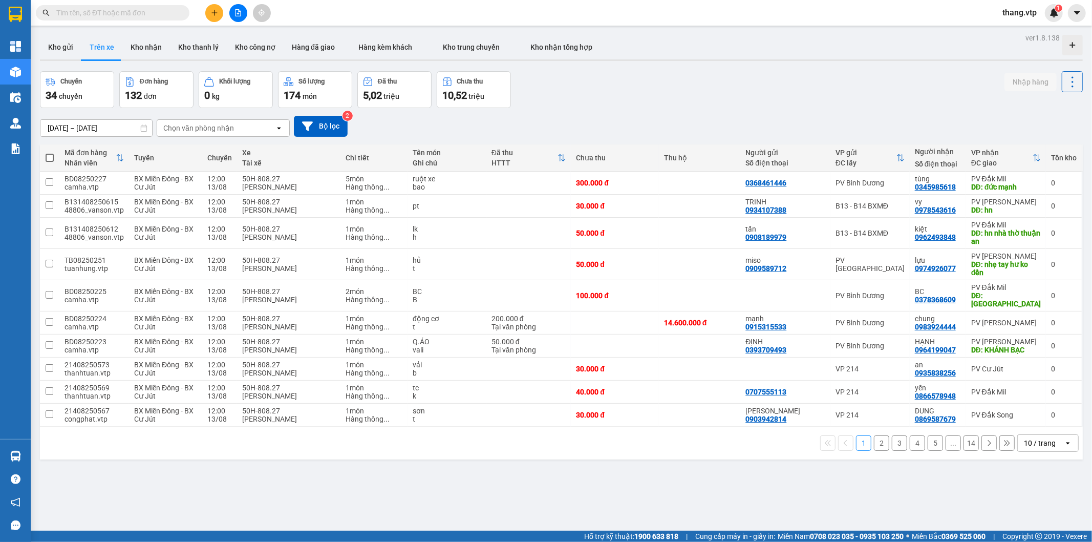
click at [1035, 438] on div "10 / trang" at bounding box center [1040, 443] width 32 height 10
click at [1027, 418] on span "100 / trang" at bounding box center [1034, 413] width 37 height 10
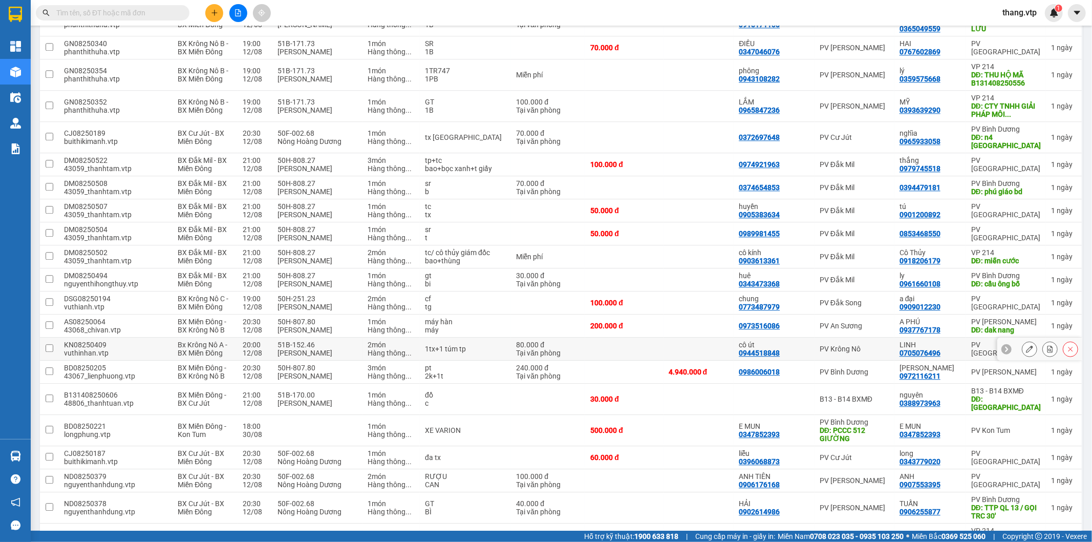
scroll to position [2235, 0]
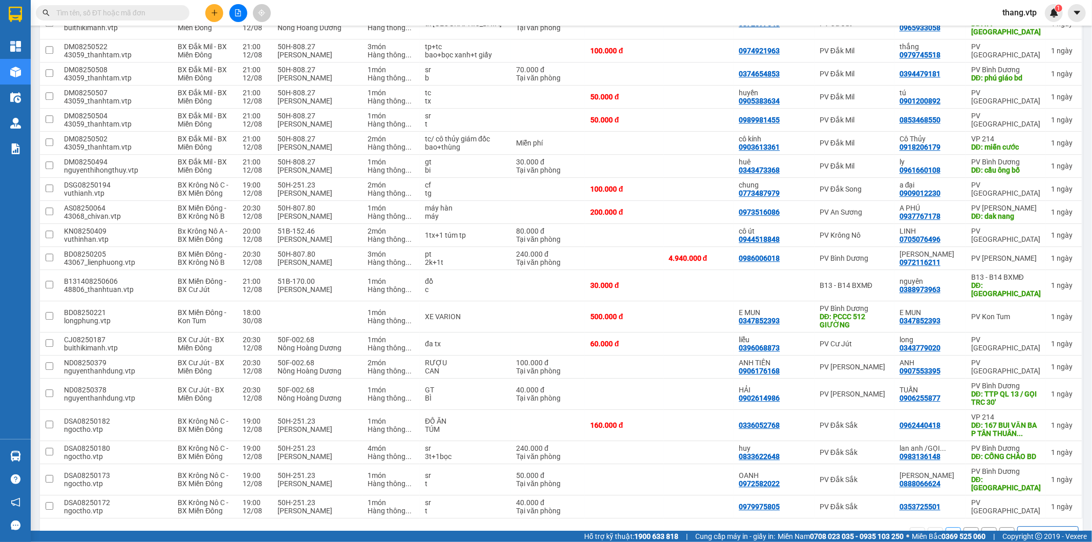
click at [965, 527] on button "2" at bounding box center [970, 534] width 15 height 15
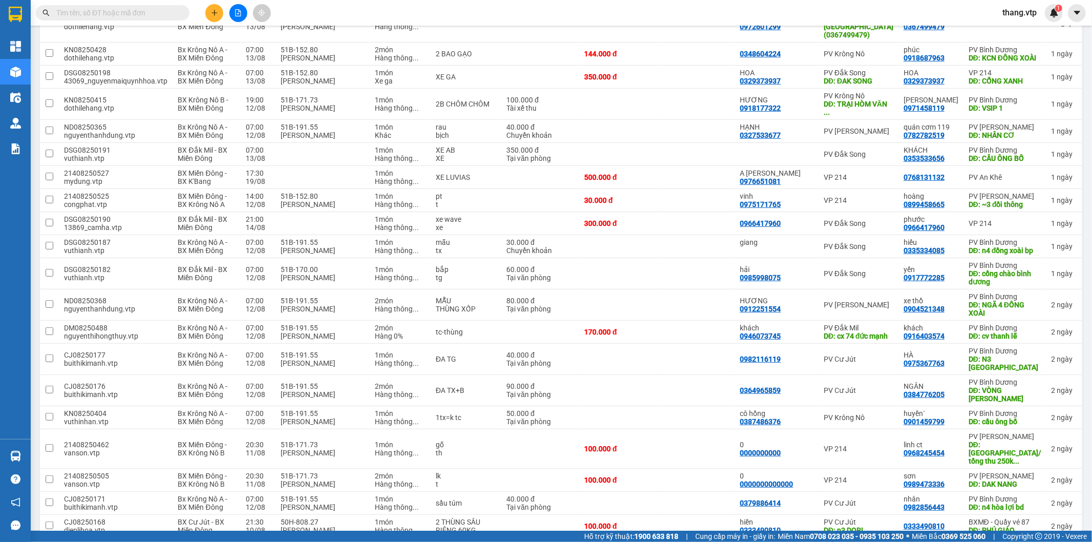
scroll to position [0, 0]
